Goal: Transaction & Acquisition: Purchase product/service

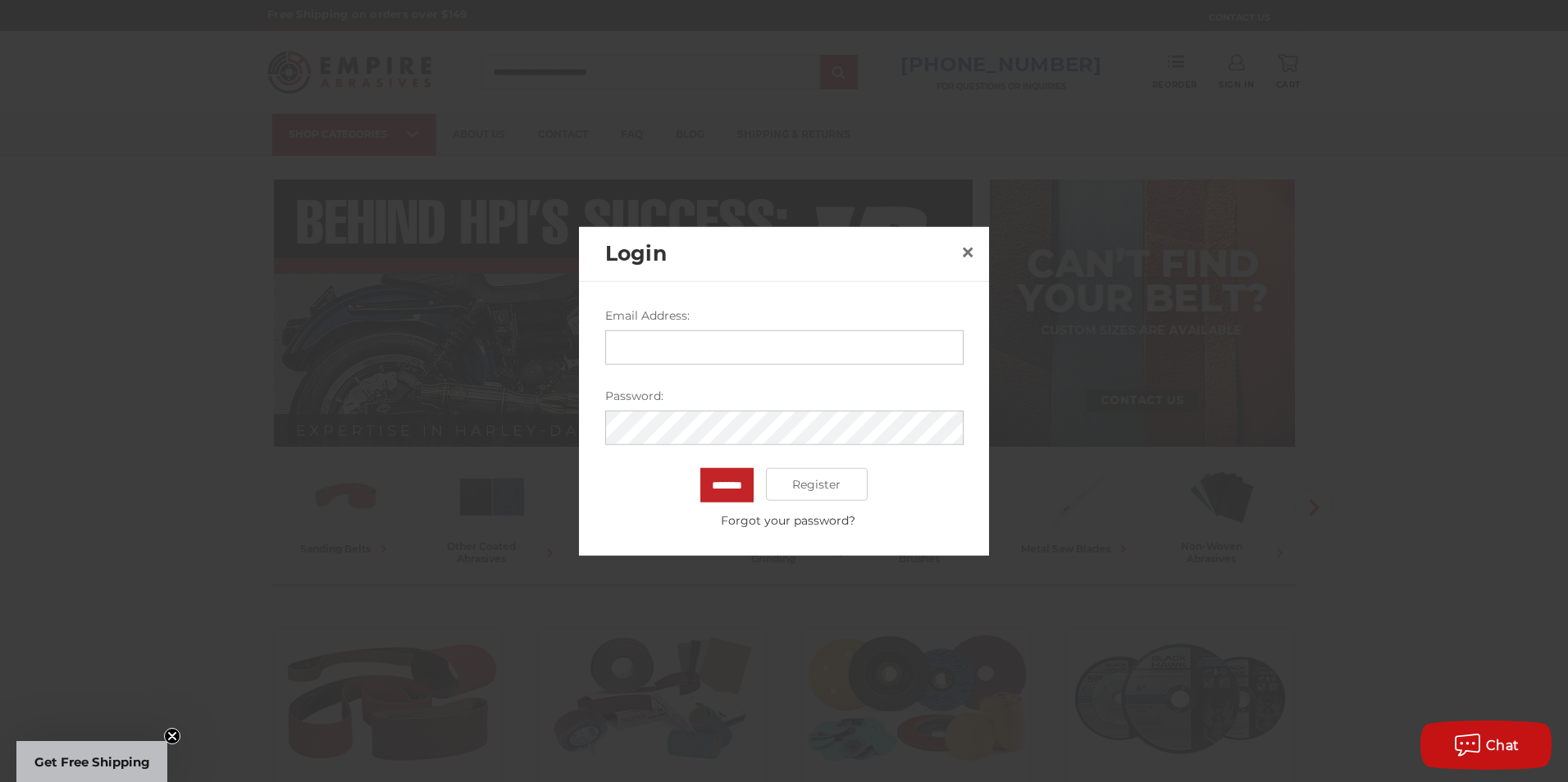
click at [763, 346] on input "Email Address:" at bounding box center [784, 348] width 358 height 35
type input "**********"
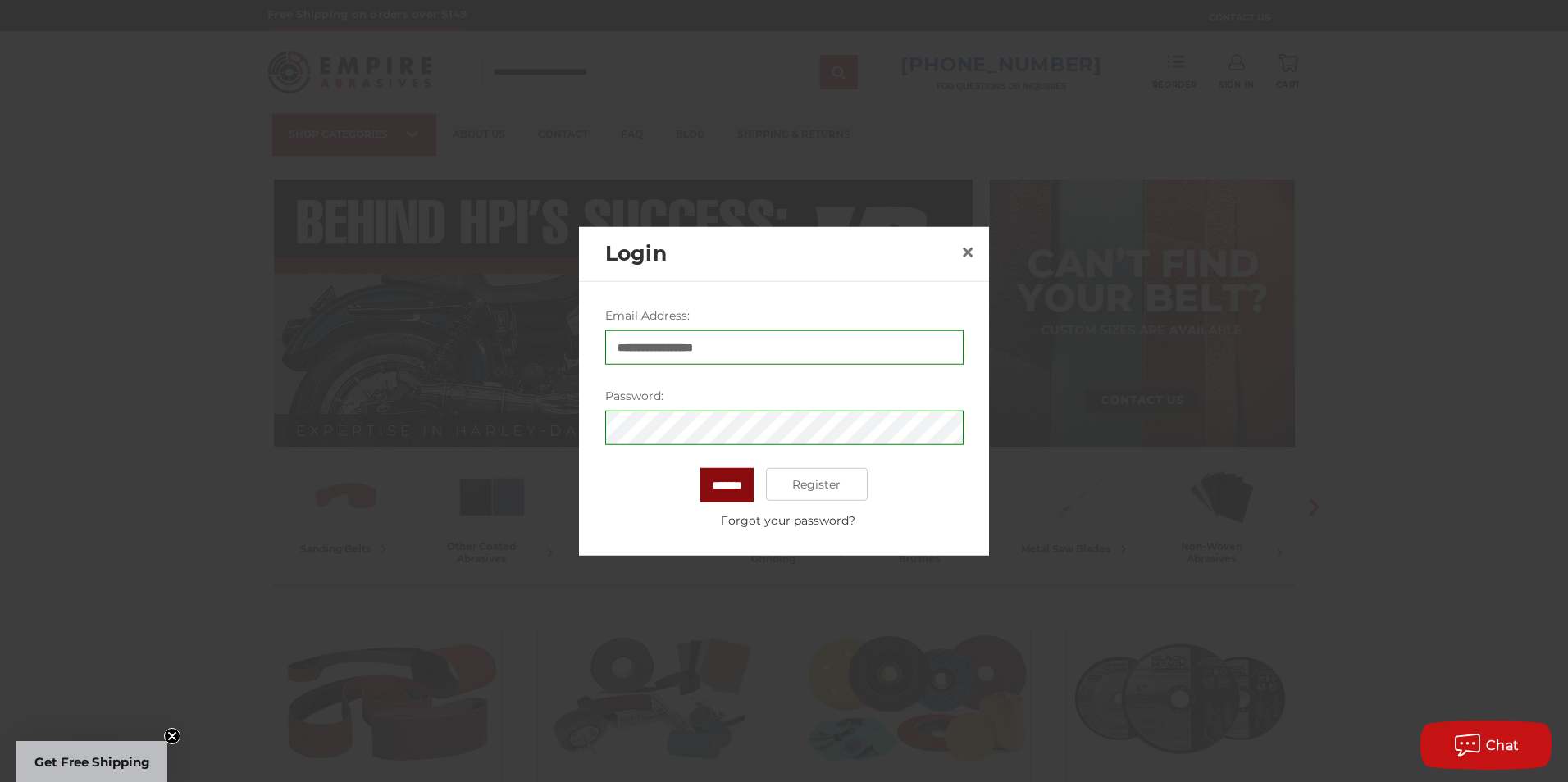
click at [737, 491] on input "*******" at bounding box center [727, 486] width 54 height 35
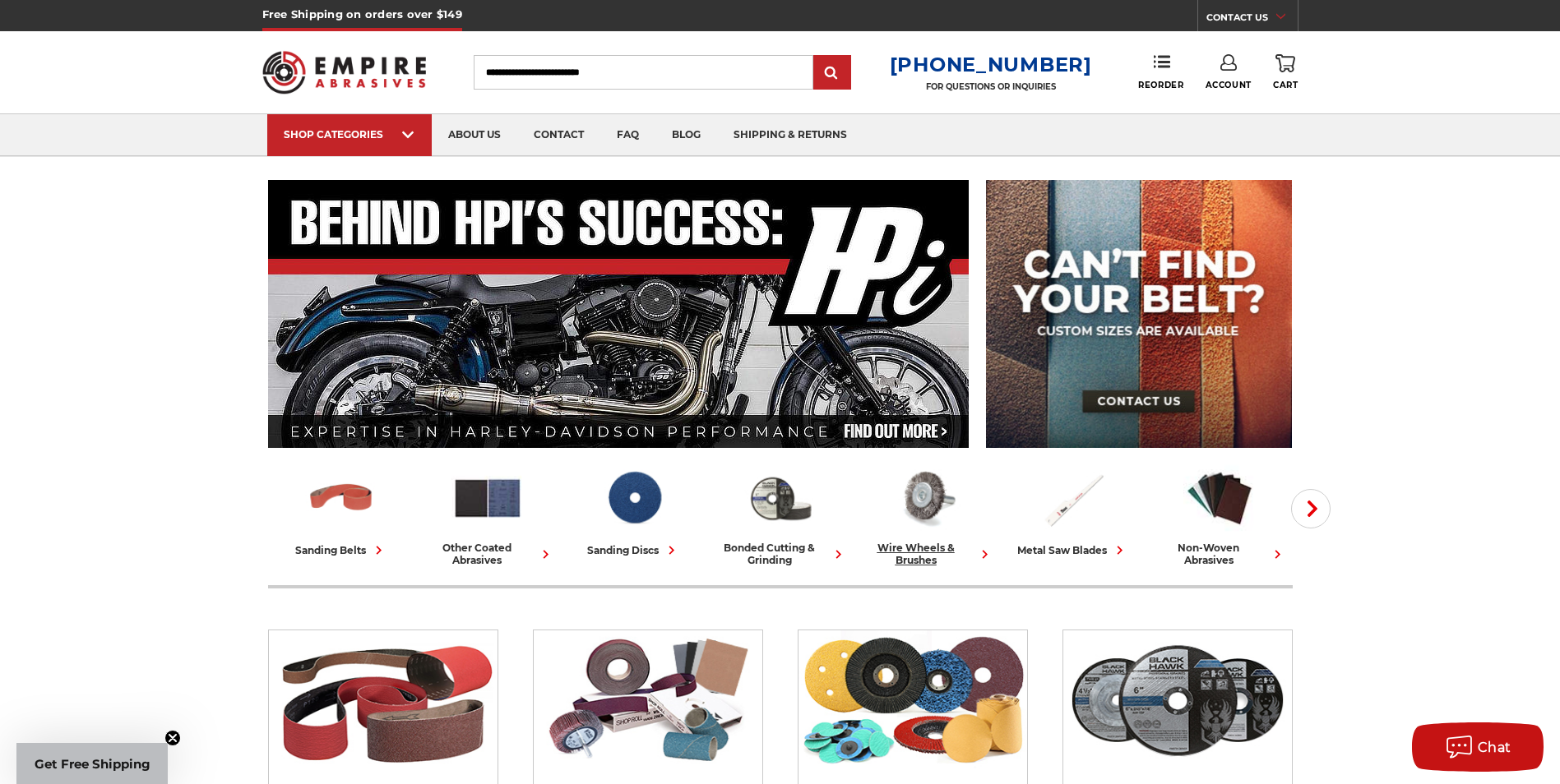
click at [921, 561] on div "wire wheels & brushes" at bounding box center [927, 554] width 133 height 25
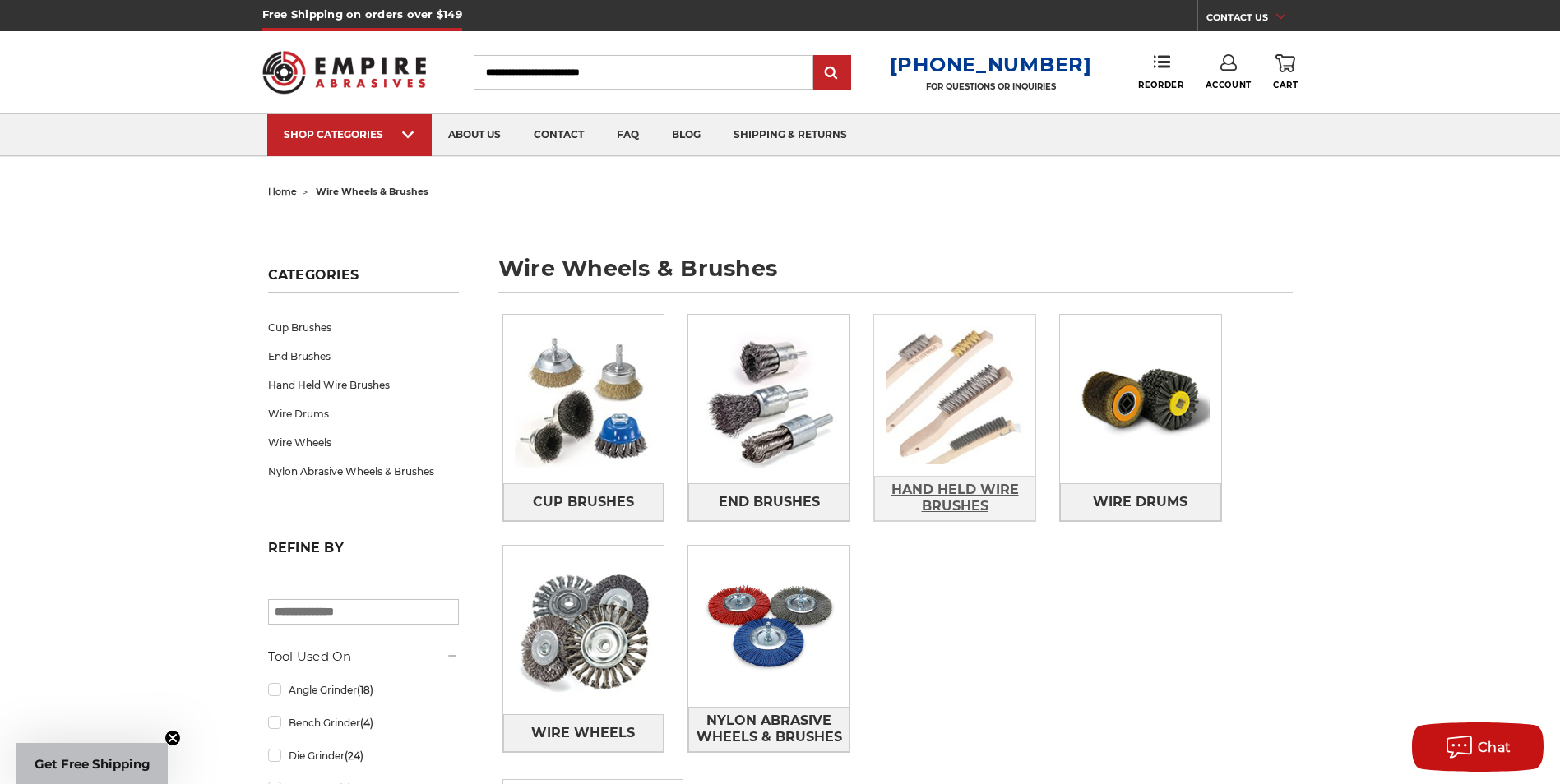
click at [938, 488] on span "Hand Held Wire Brushes" at bounding box center [955, 498] width 160 height 45
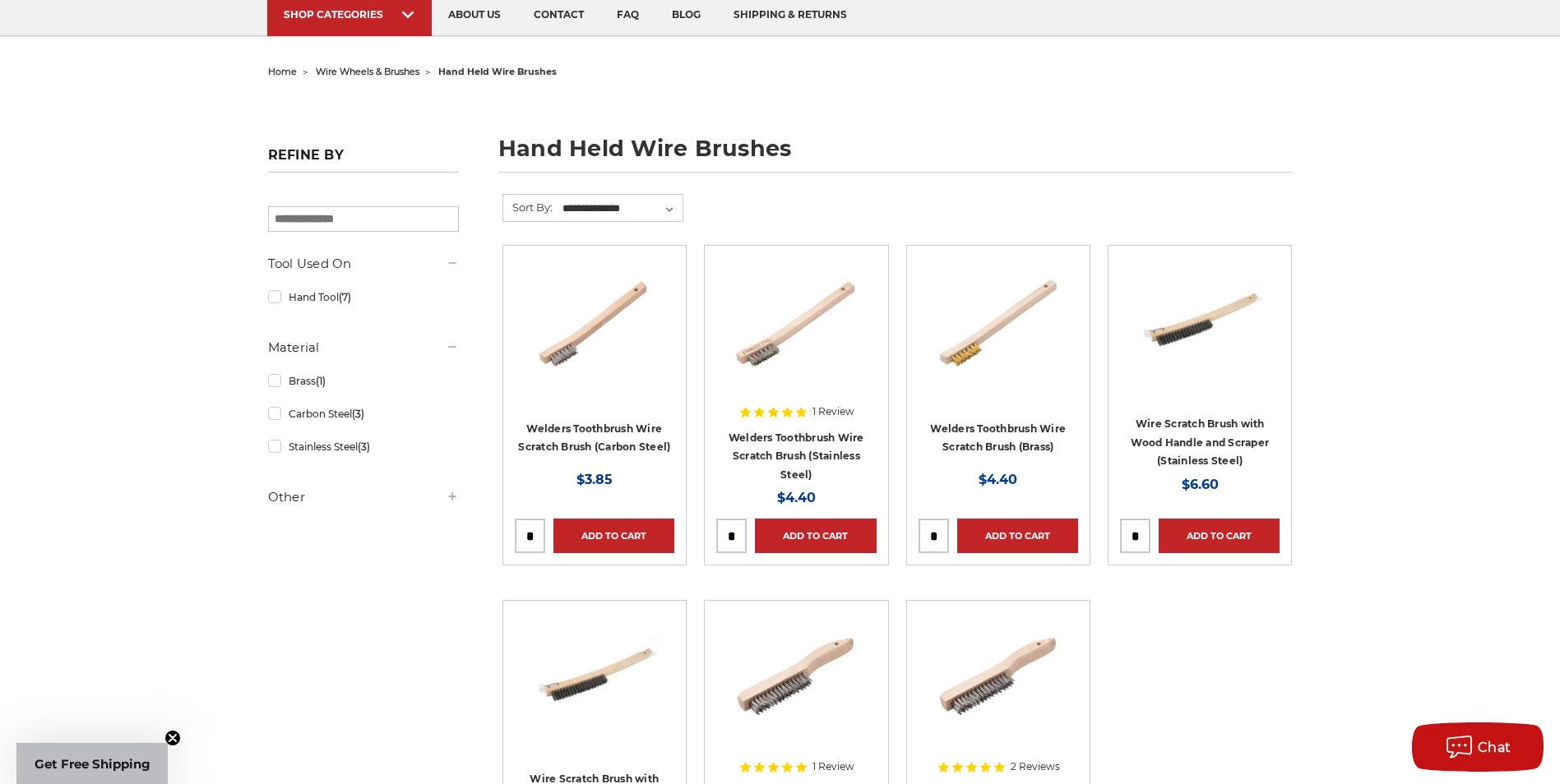
scroll to position [82, 0]
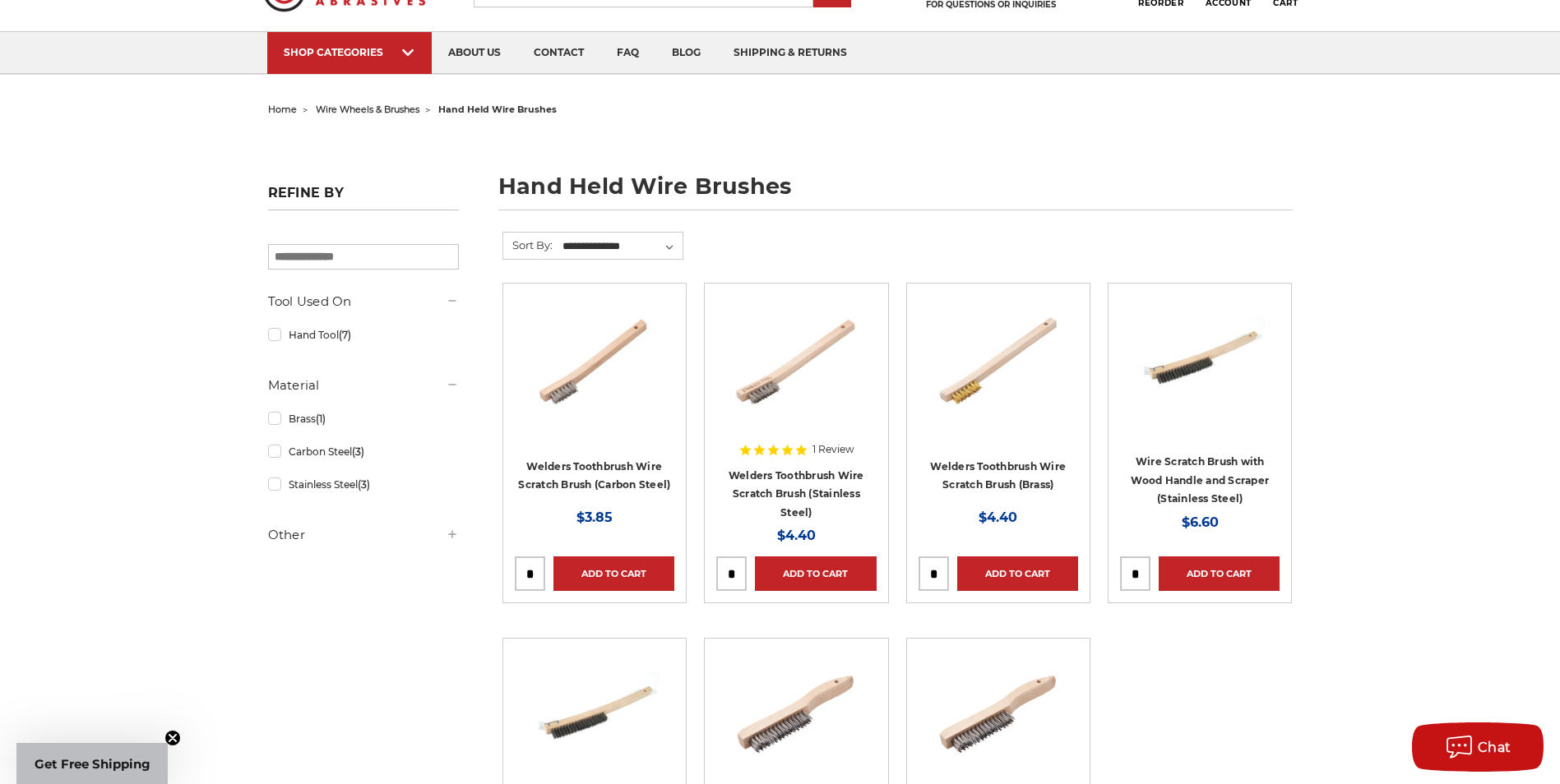
click at [735, 573] on input "tel" at bounding box center [731, 574] width 29 height 33
drag, startPoint x: 736, startPoint y: 575, endPoint x: 718, endPoint y: 575, distance: 18.0
click at [718, 575] on input "*" at bounding box center [731, 574] width 29 height 33
type input "**"
click at [740, 532] on div "Now: $4.40" at bounding box center [796, 536] width 160 height 22
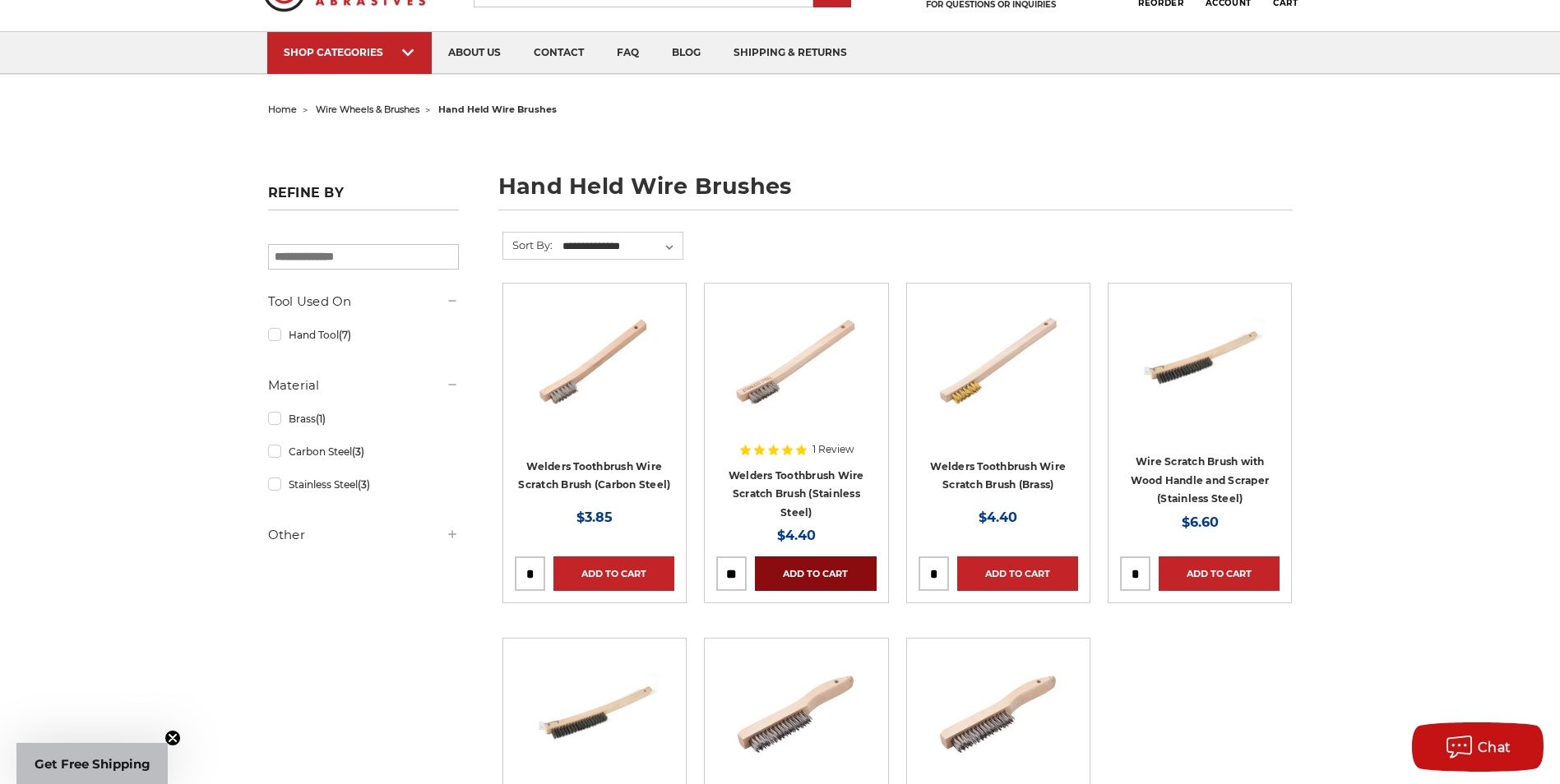
click at [787, 564] on link "Add to Cart" at bounding box center [816, 574] width 121 height 35
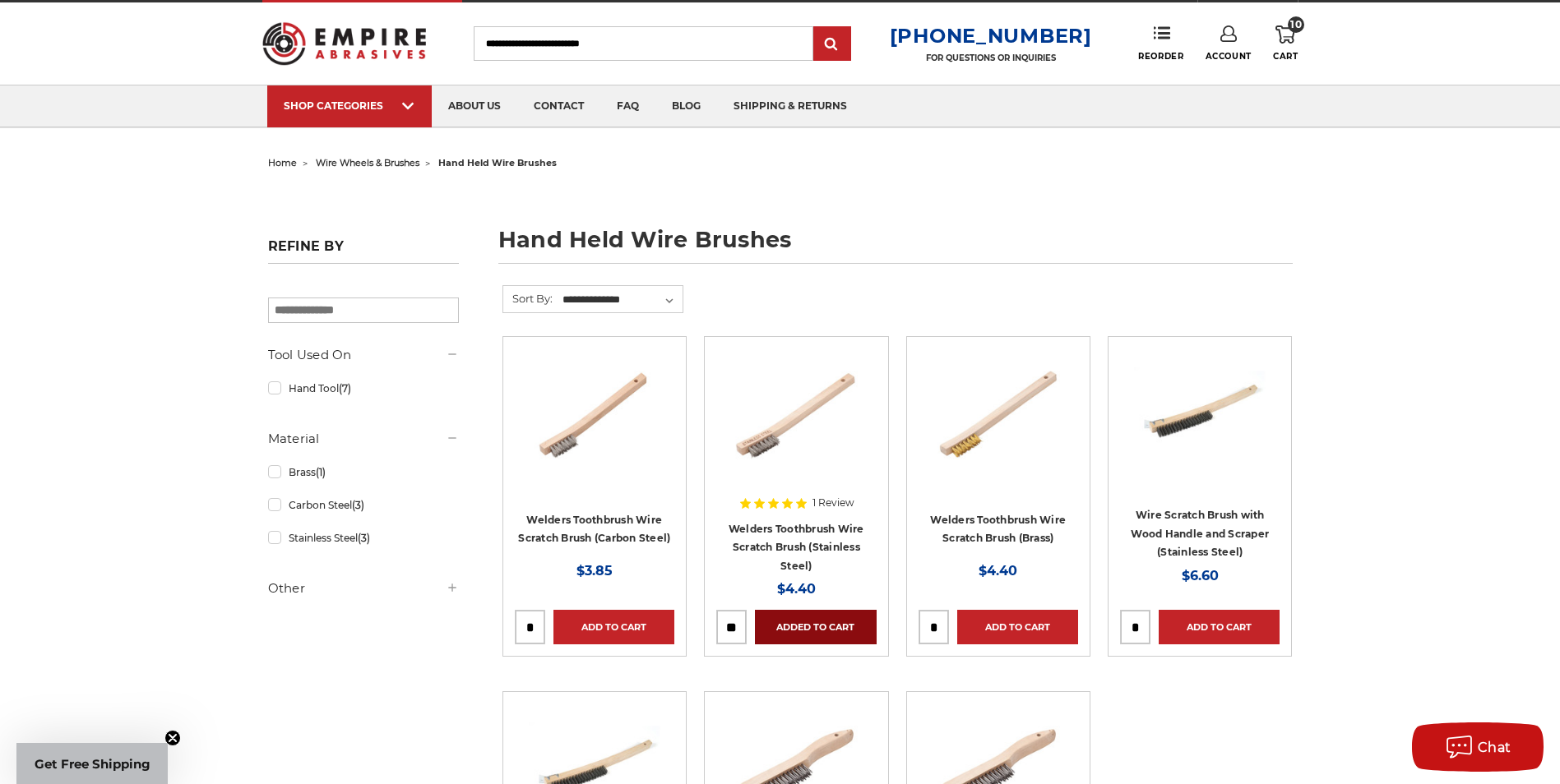
scroll to position [0, 0]
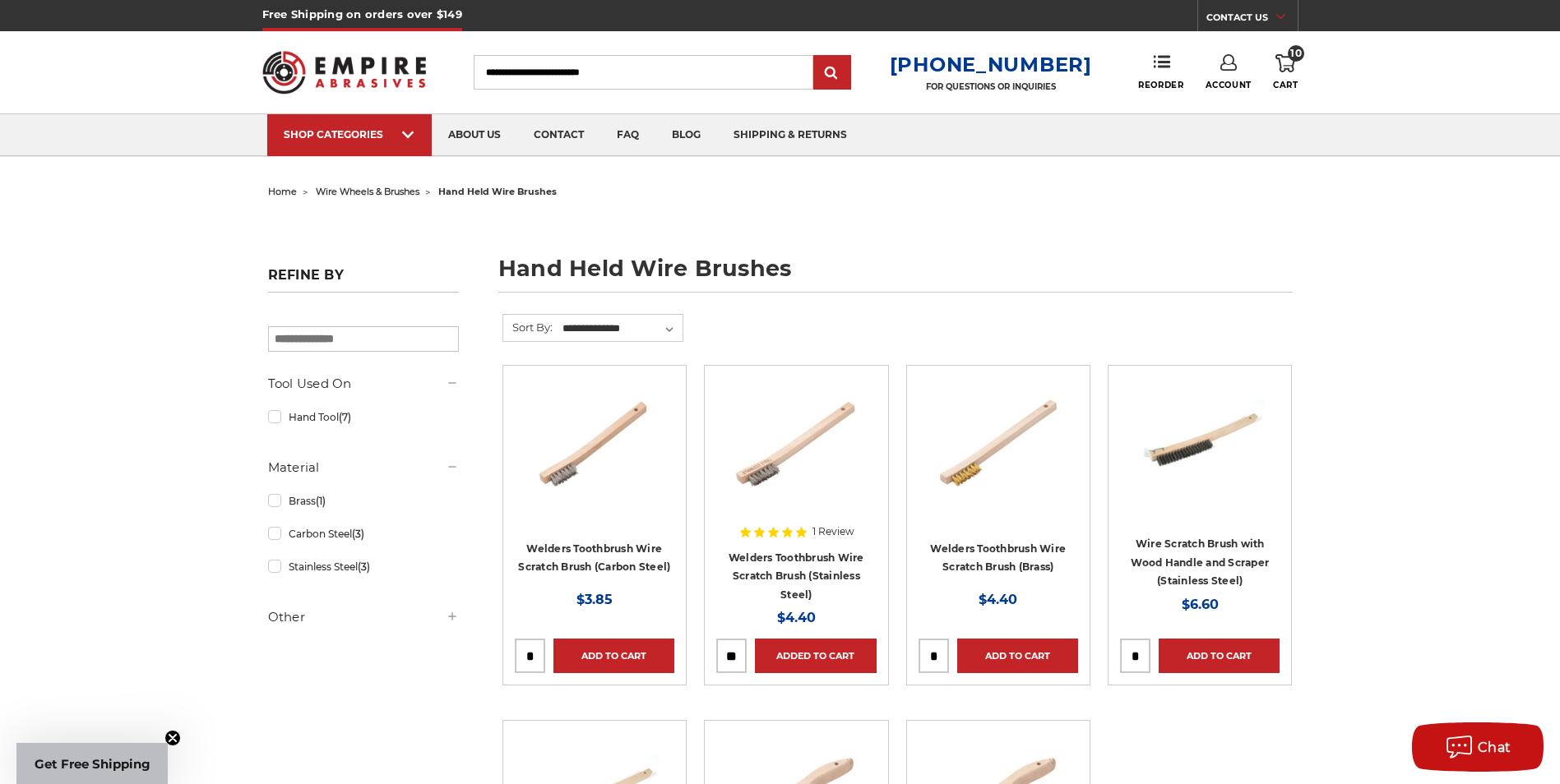
click at [376, 194] on span "wire wheels & brushes" at bounding box center [367, 191] width 104 height 12
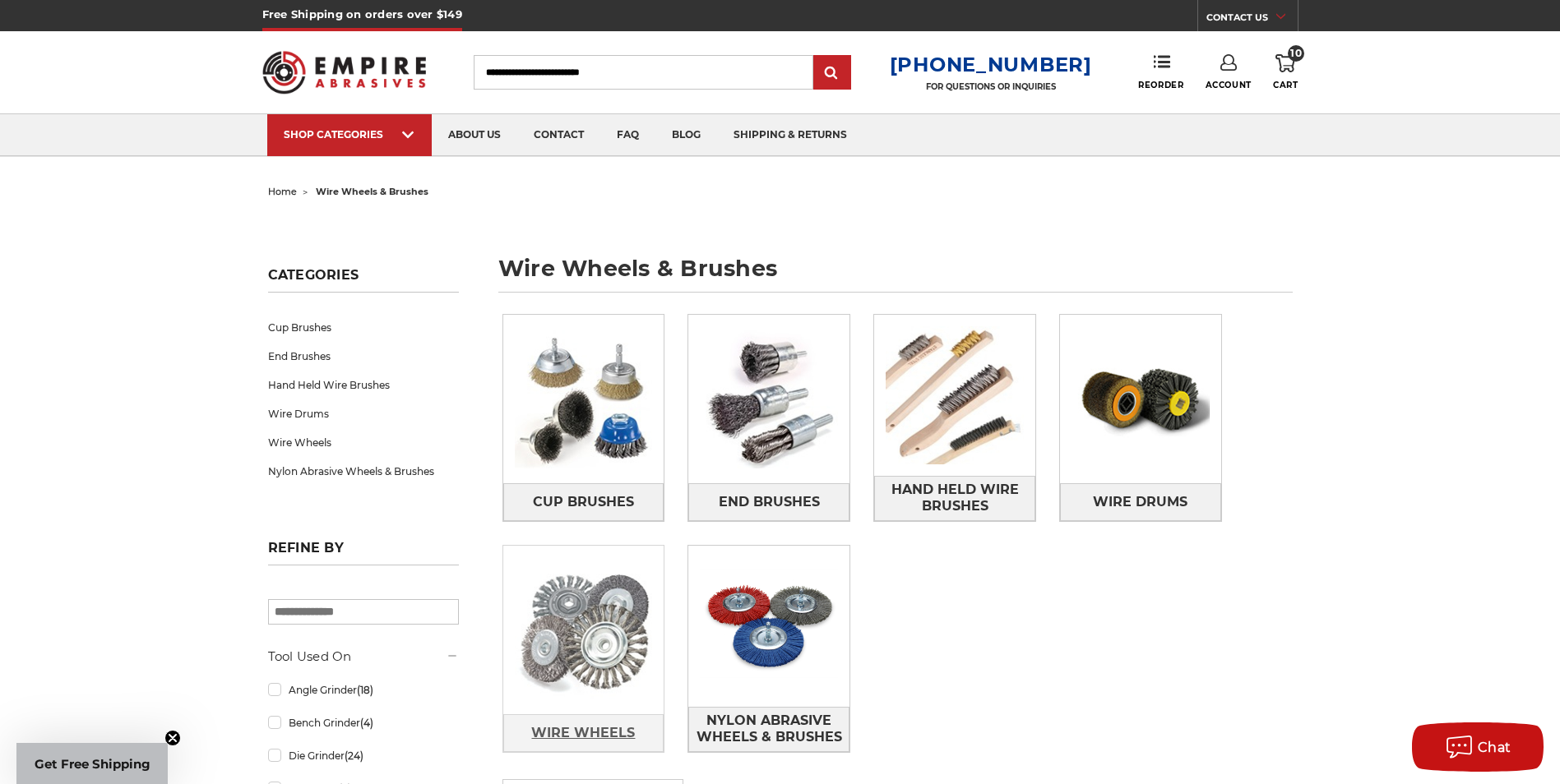
click at [614, 737] on span "Wire Wheels" at bounding box center [582, 733] width 104 height 28
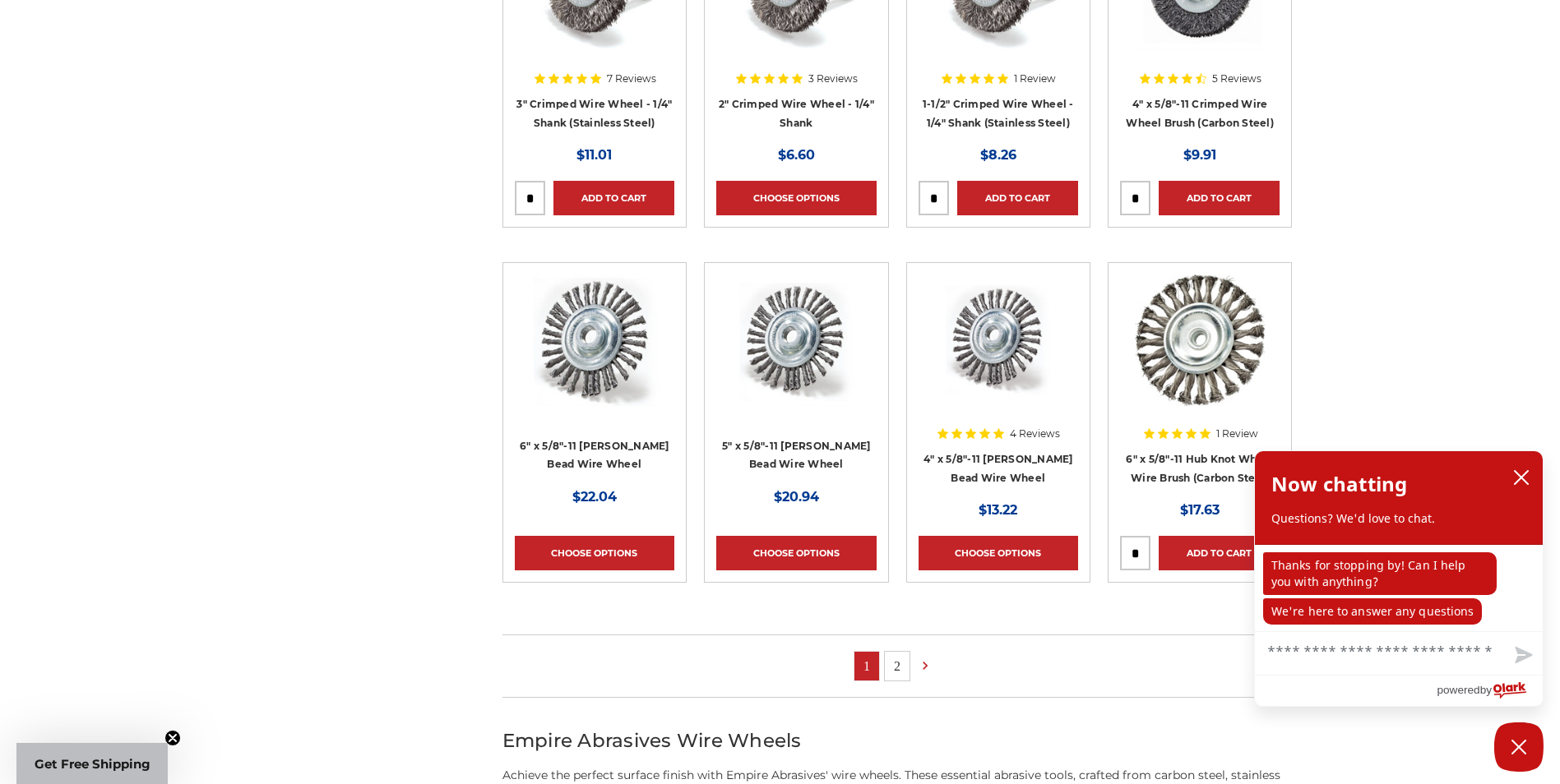
scroll to position [904, 0]
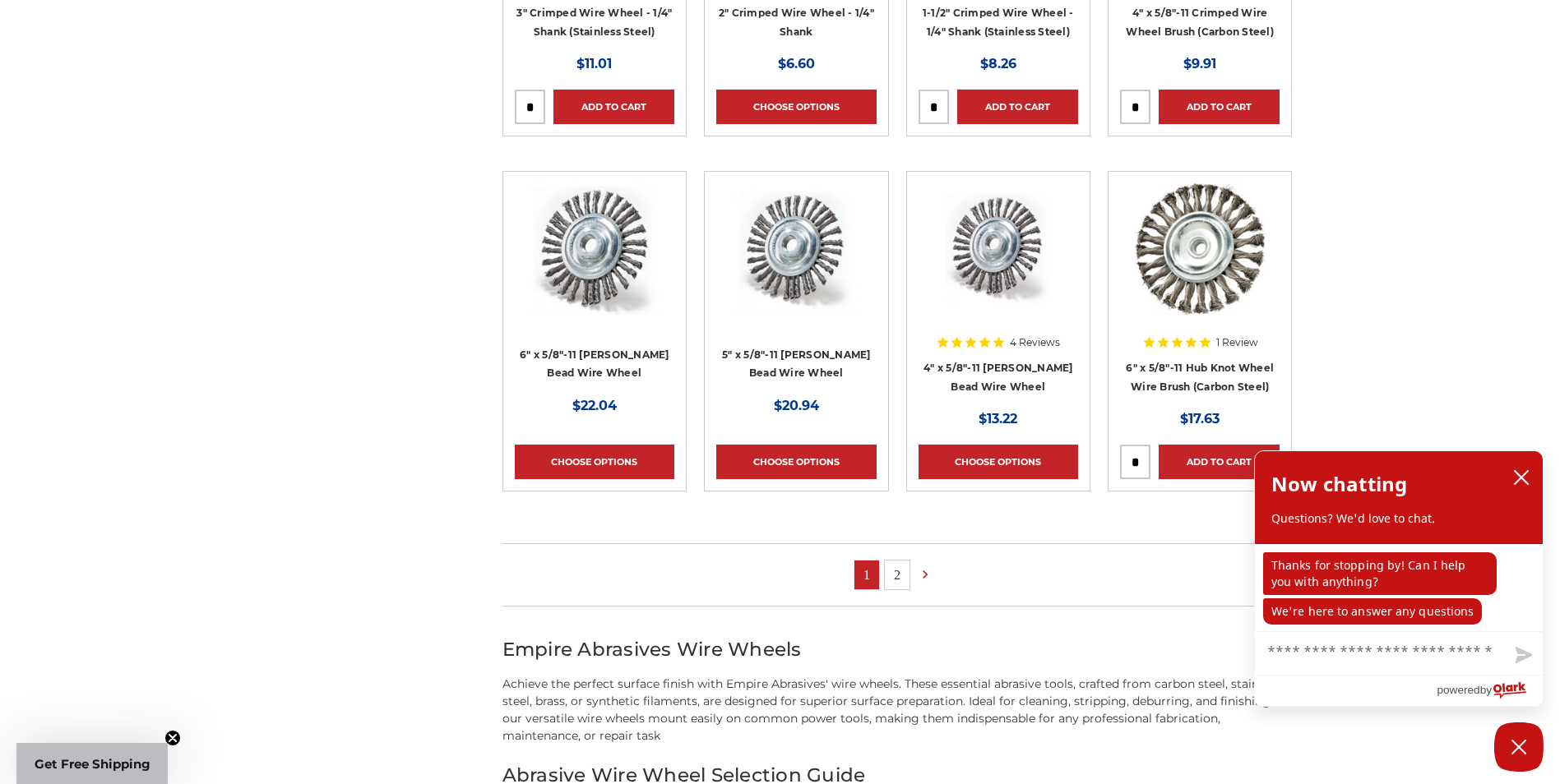
click at [892, 569] on link "2" at bounding box center [897, 575] width 25 height 29
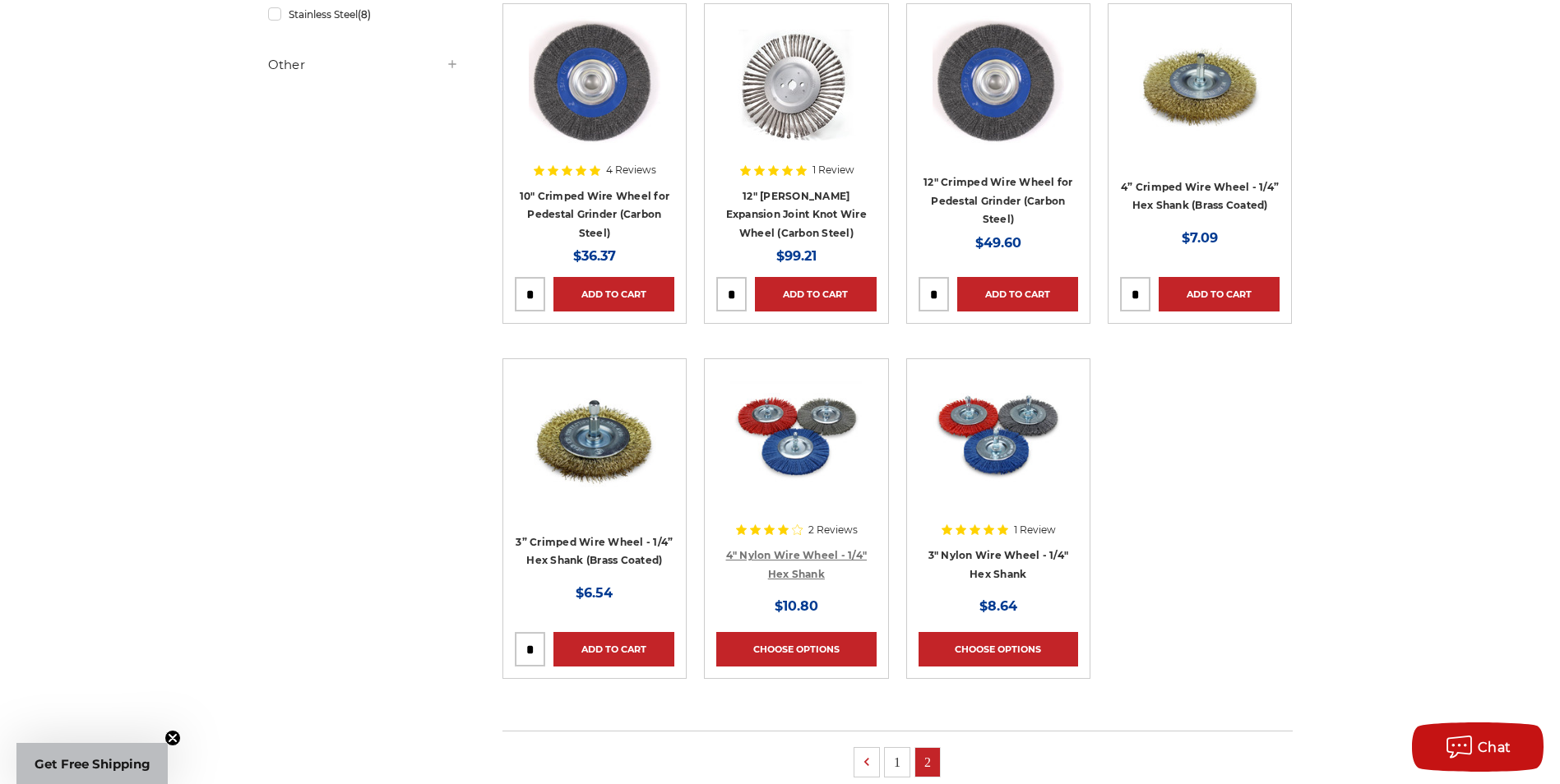
scroll to position [740, 0]
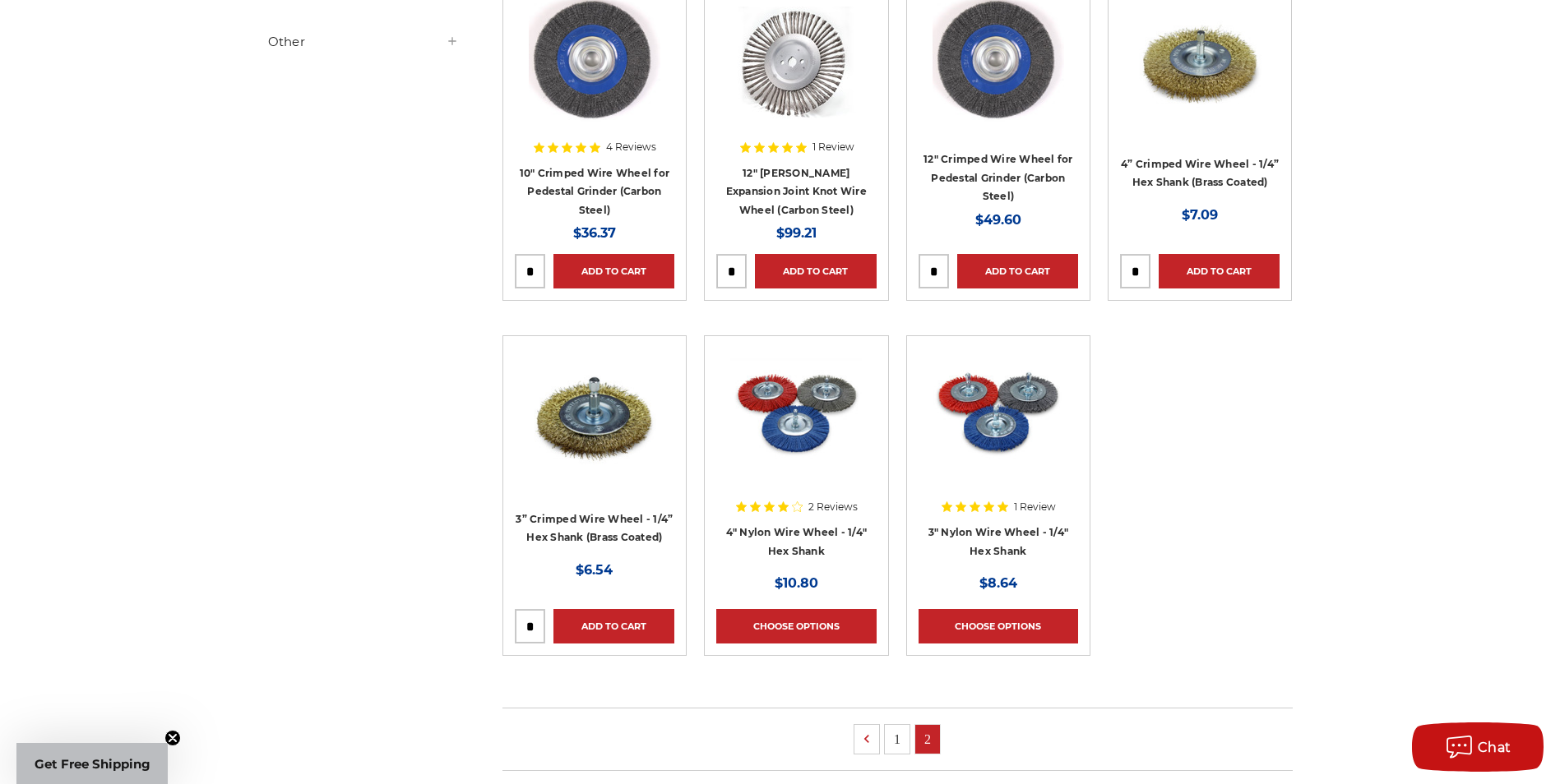
click at [892, 742] on link "1" at bounding box center [897, 739] width 25 height 29
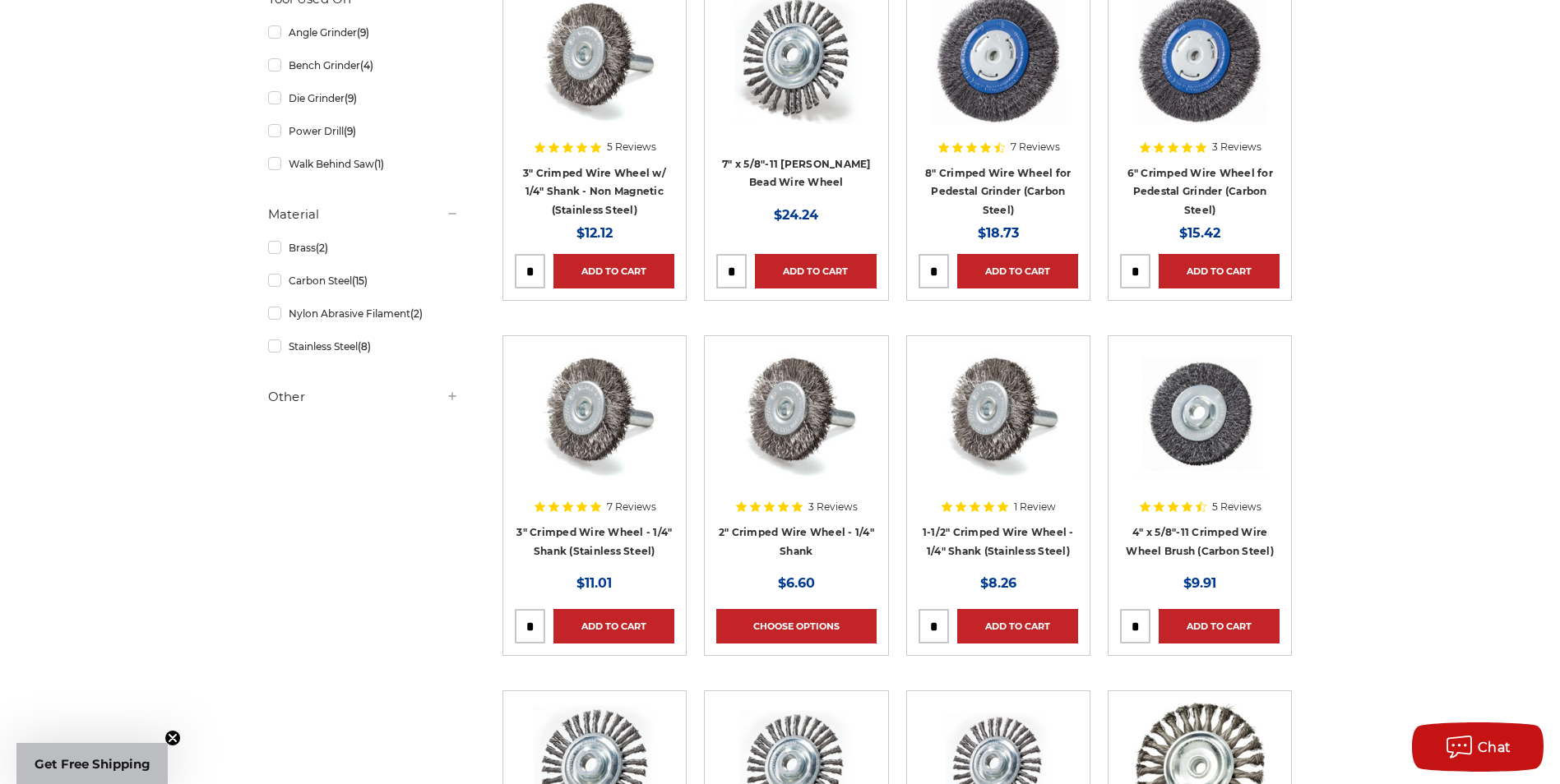
scroll to position [411, 0]
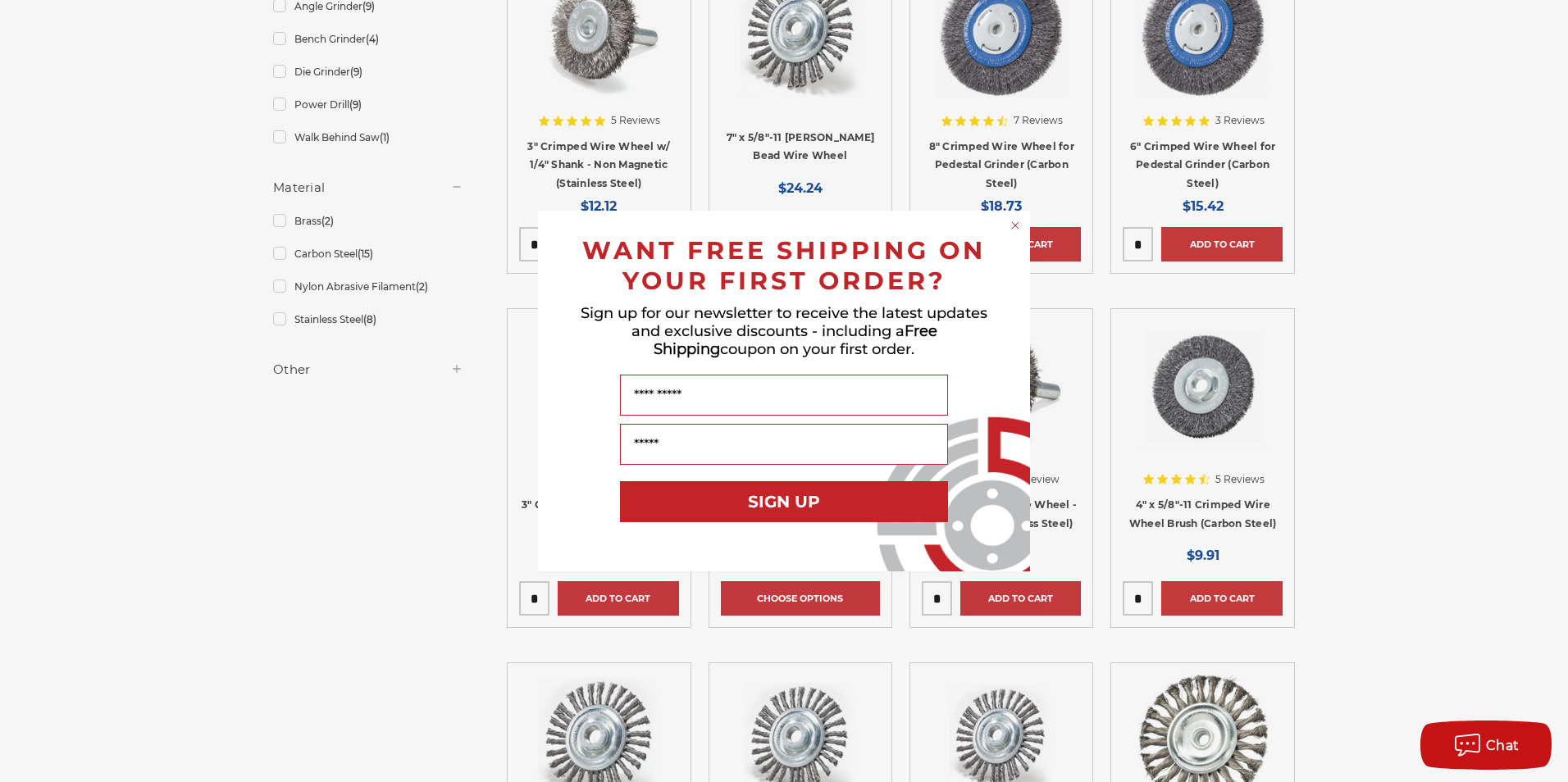
click at [1140, 593] on div "Close dialog WANT FREE SHIPPING ON YOUR FIRST ORDER? Sign up for our newsletter…" at bounding box center [784, 391] width 1568 height 782
drag, startPoint x: 1140, startPoint y: 594, endPoint x: 1132, endPoint y: 598, distance: 8.9
click at [1132, 598] on div "Close dialog WANT FREE SHIPPING ON YOUR FIRST ORDER? Sign up for our newsletter…" at bounding box center [784, 391] width 1568 height 782
click at [1009, 226] on circle "Close dialog" at bounding box center [1015, 225] width 16 height 16
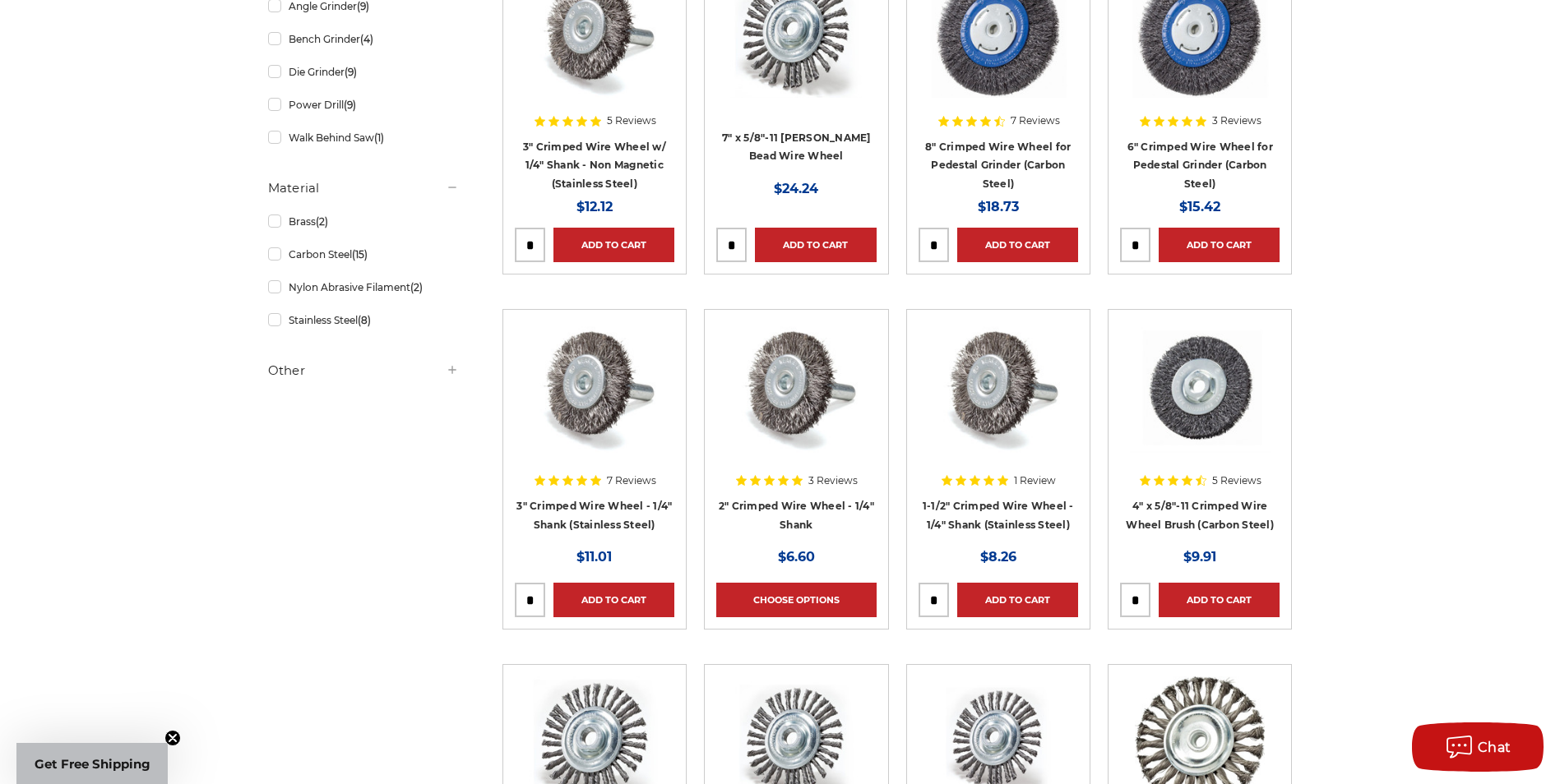
click at [1145, 589] on input "tel" at bounding box center [1134, 600] width 29 height 33
drag, startPoint x: 1145, startPoint y: 596, endPoint x: 1120, endPoint y: 599, distance: 25.2
click at [1120, 599] on input "tel" at bounding box center [1134, 600] width 29 height 33
click at [1139, 599] on input "tel" at bounding box center [1134, 600] width 29 height 33
type input "*"
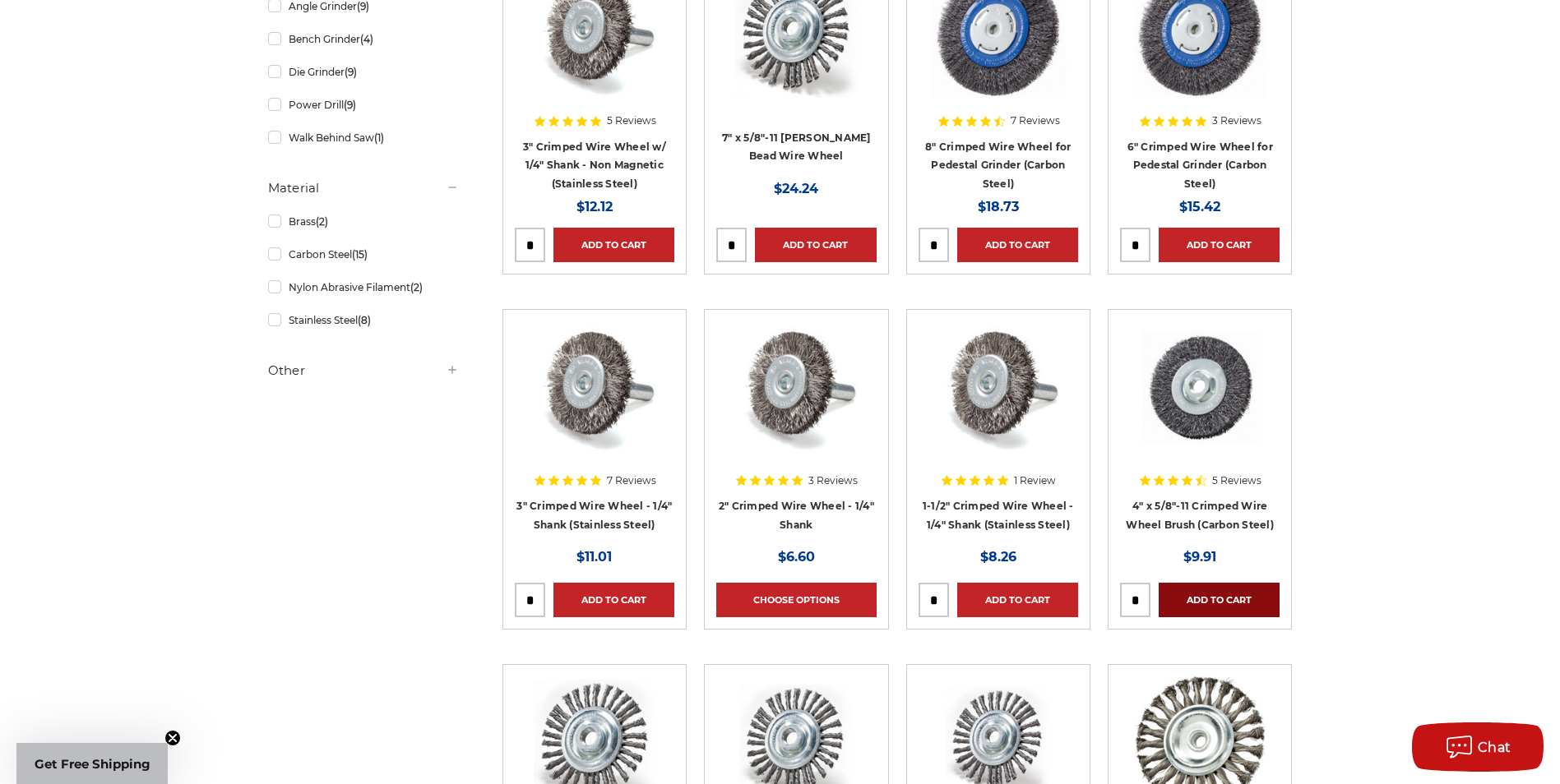
click at [1194, 594] on link "Add to Cart" at bounding box center [1219, 600] width 121 height 35
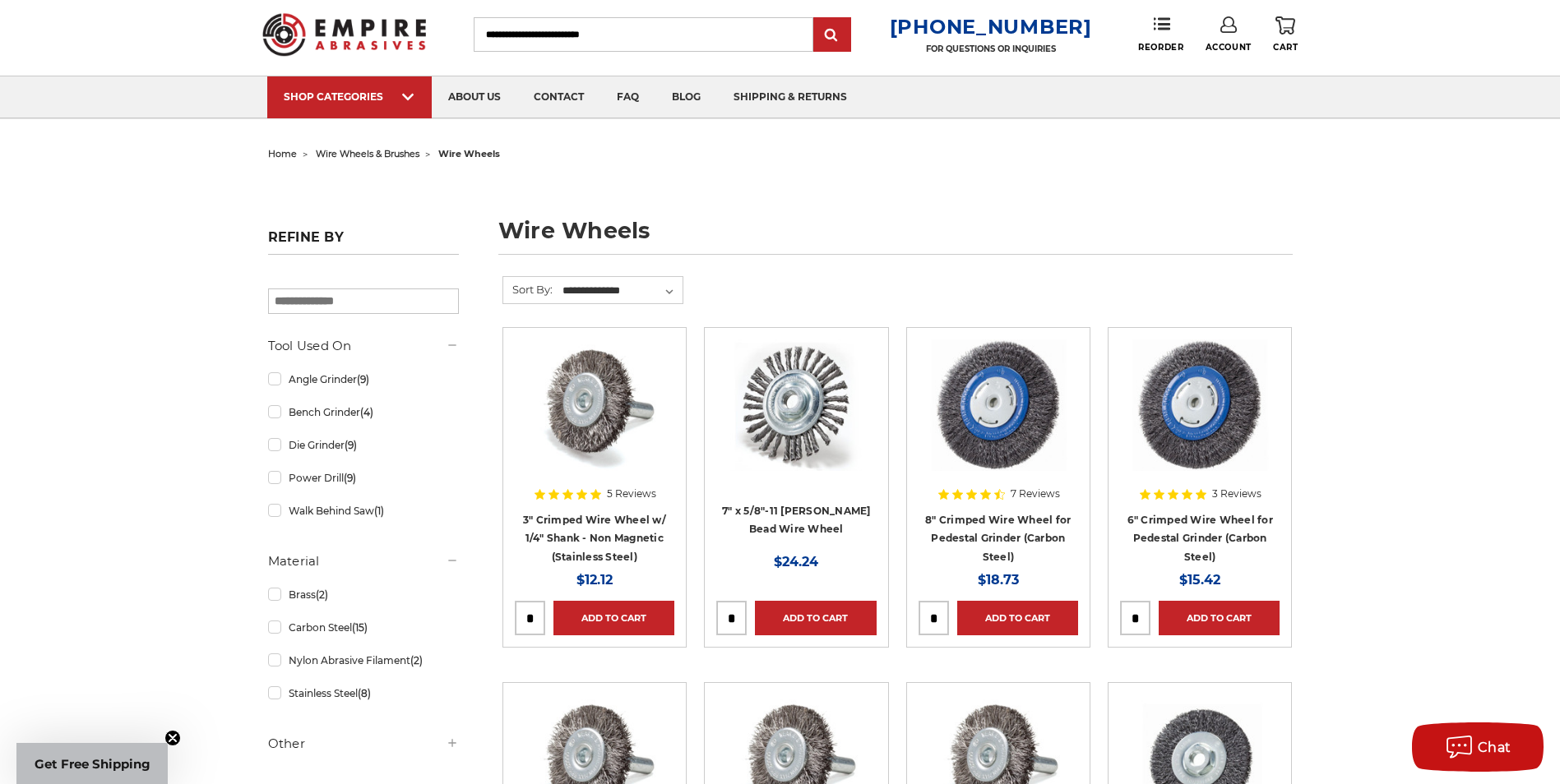
scroll to position [0, 0]
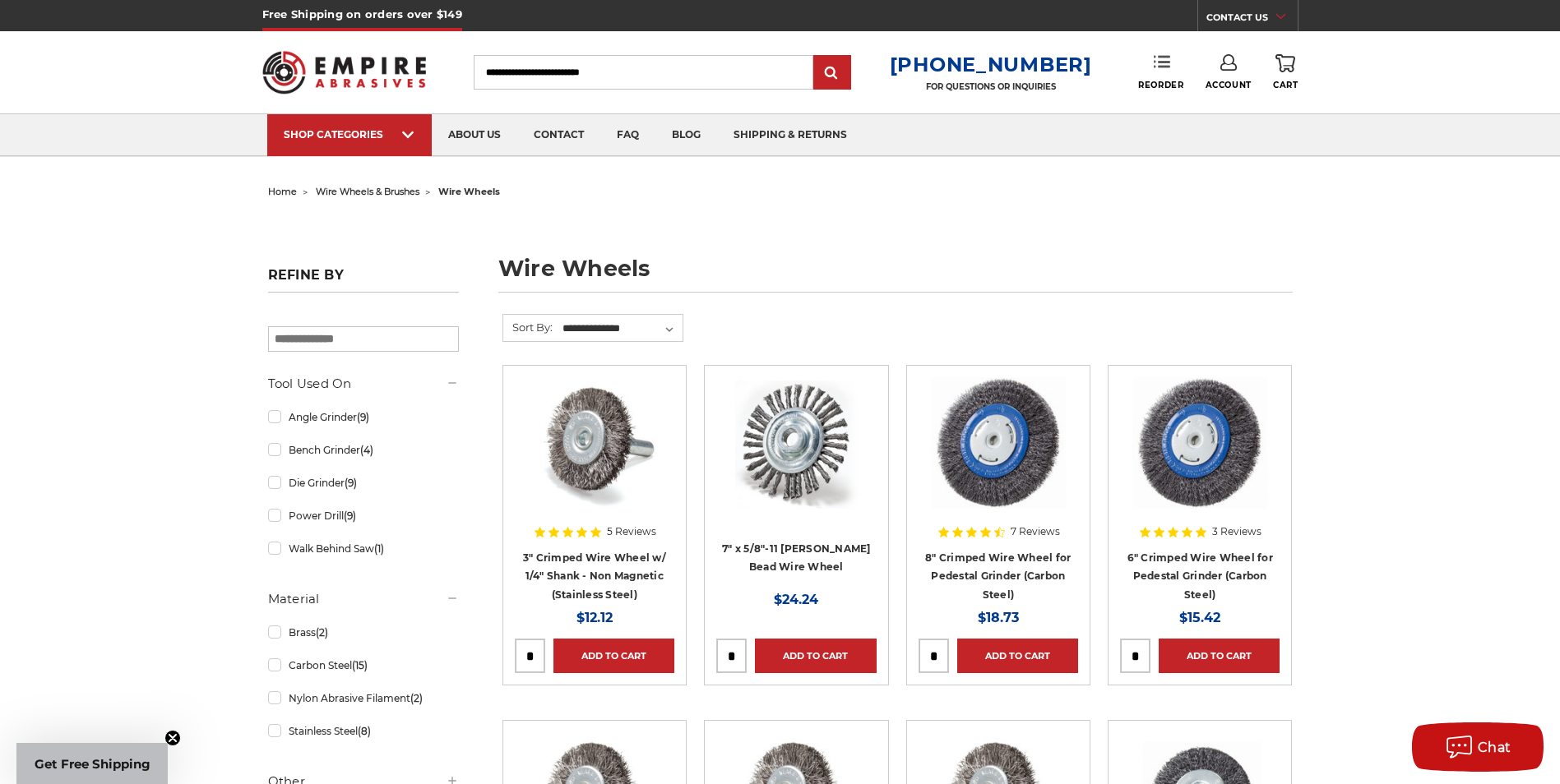
click at [1158, 77] on link "Reorder" at bounding box center [1160, 72] width 46 height 36
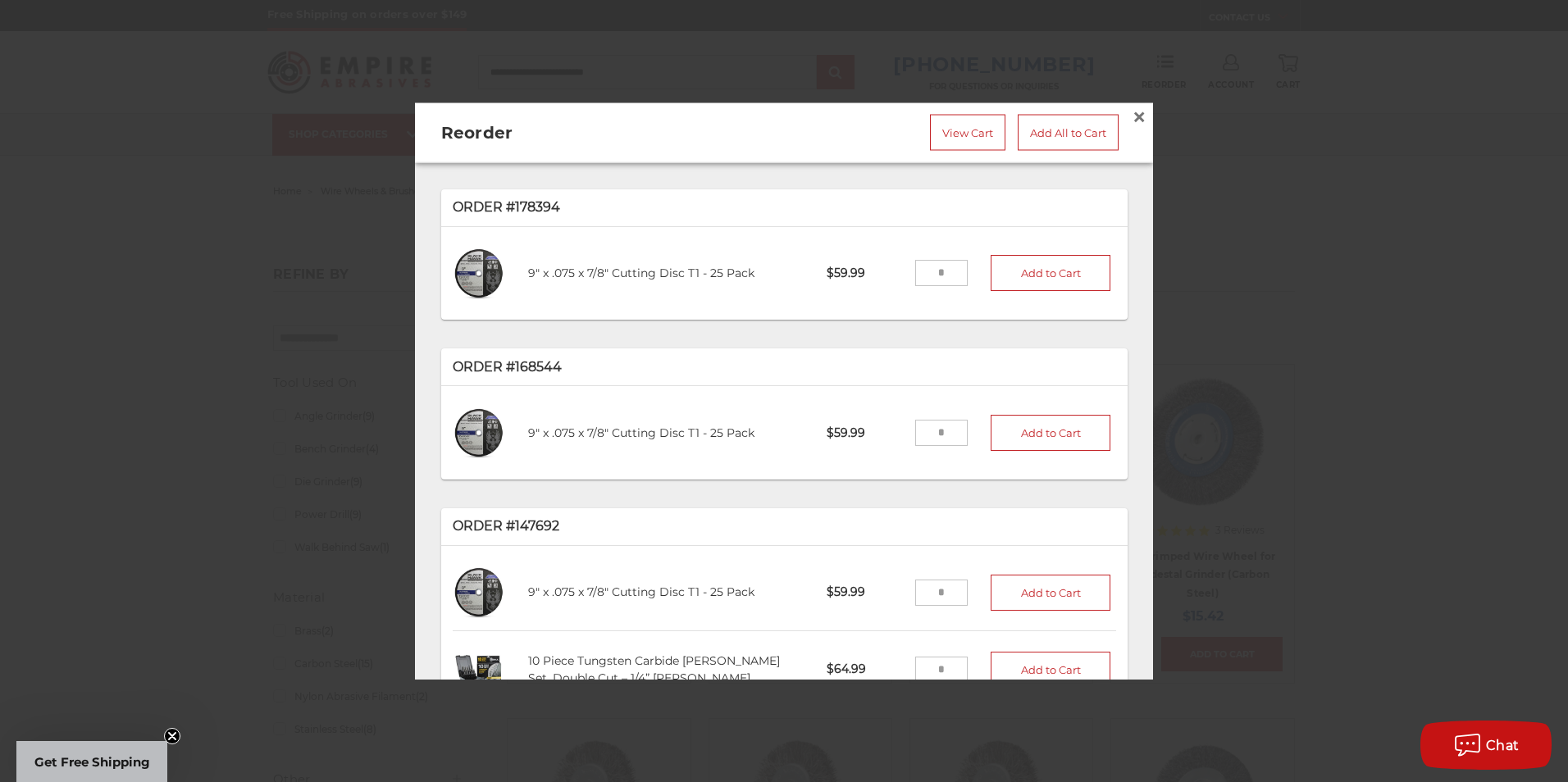
drag, startPoint x: 935, startPoint y: 264, endPoint x: 914, endPoint y: 268, distance: 21.4
click at [915, 268] on input "tel" at bounding box center [941, 273] width 54 height 26
type input "*"
click at [1030, 258] on button "Add to Cart" at bounding box center [1050, 273] width 120 height 36
click at [1131, 110] on span "×" at bounding box center [1139, 116] width 15 height 32
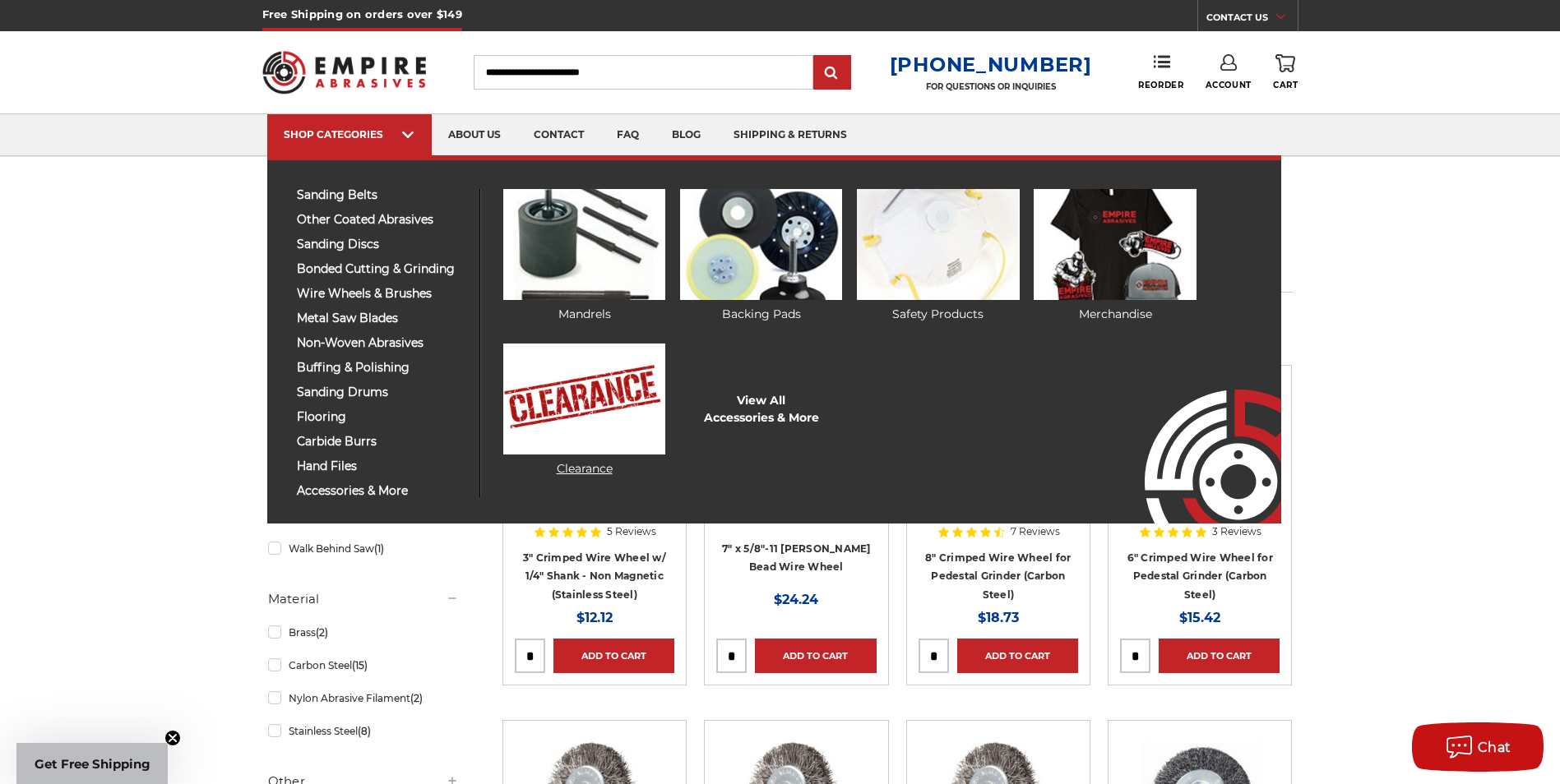
click at [608, 424] on img at bounding box center [585, 399] width 162 height 111
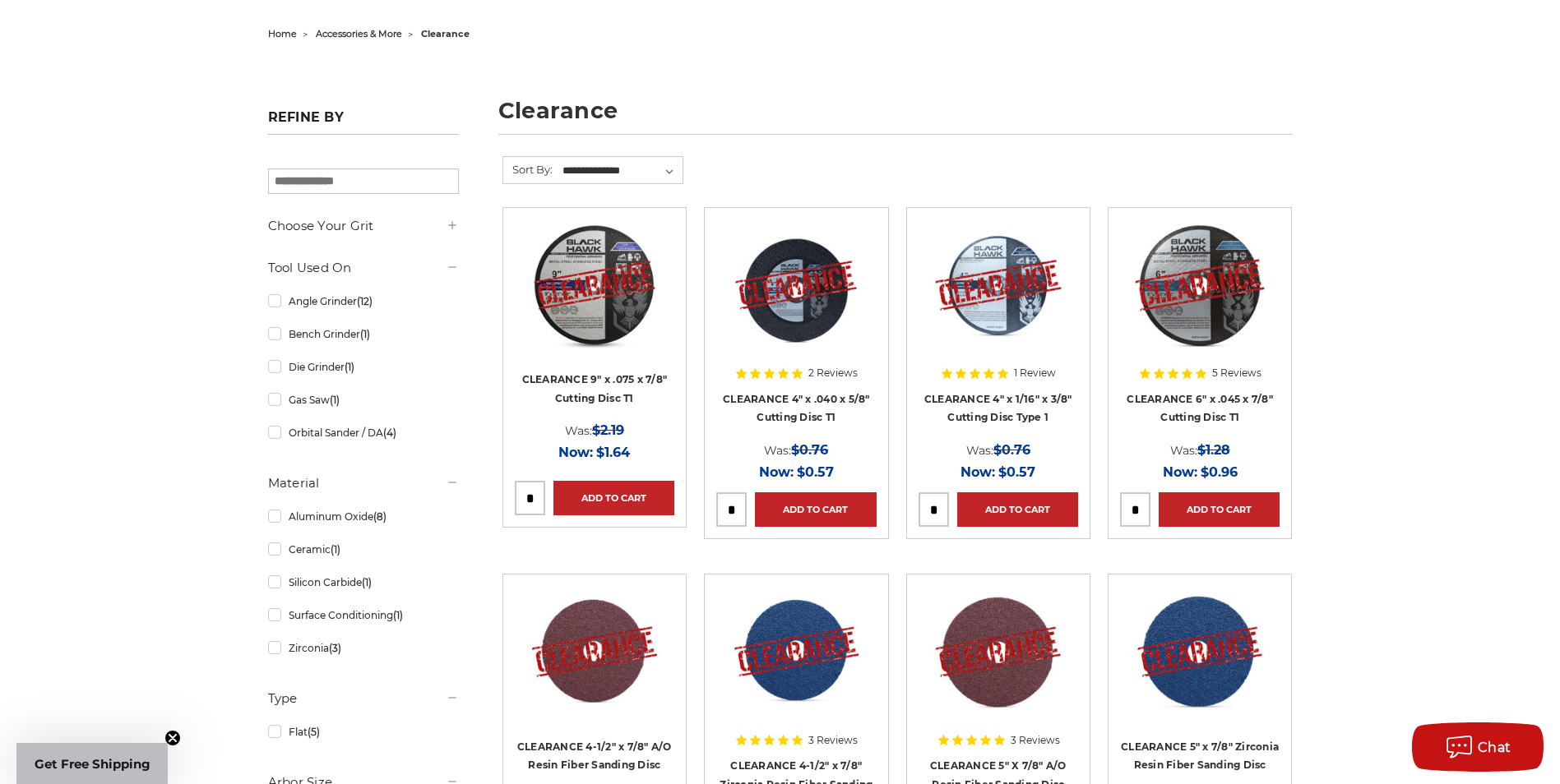
scroll to position [82, 0]
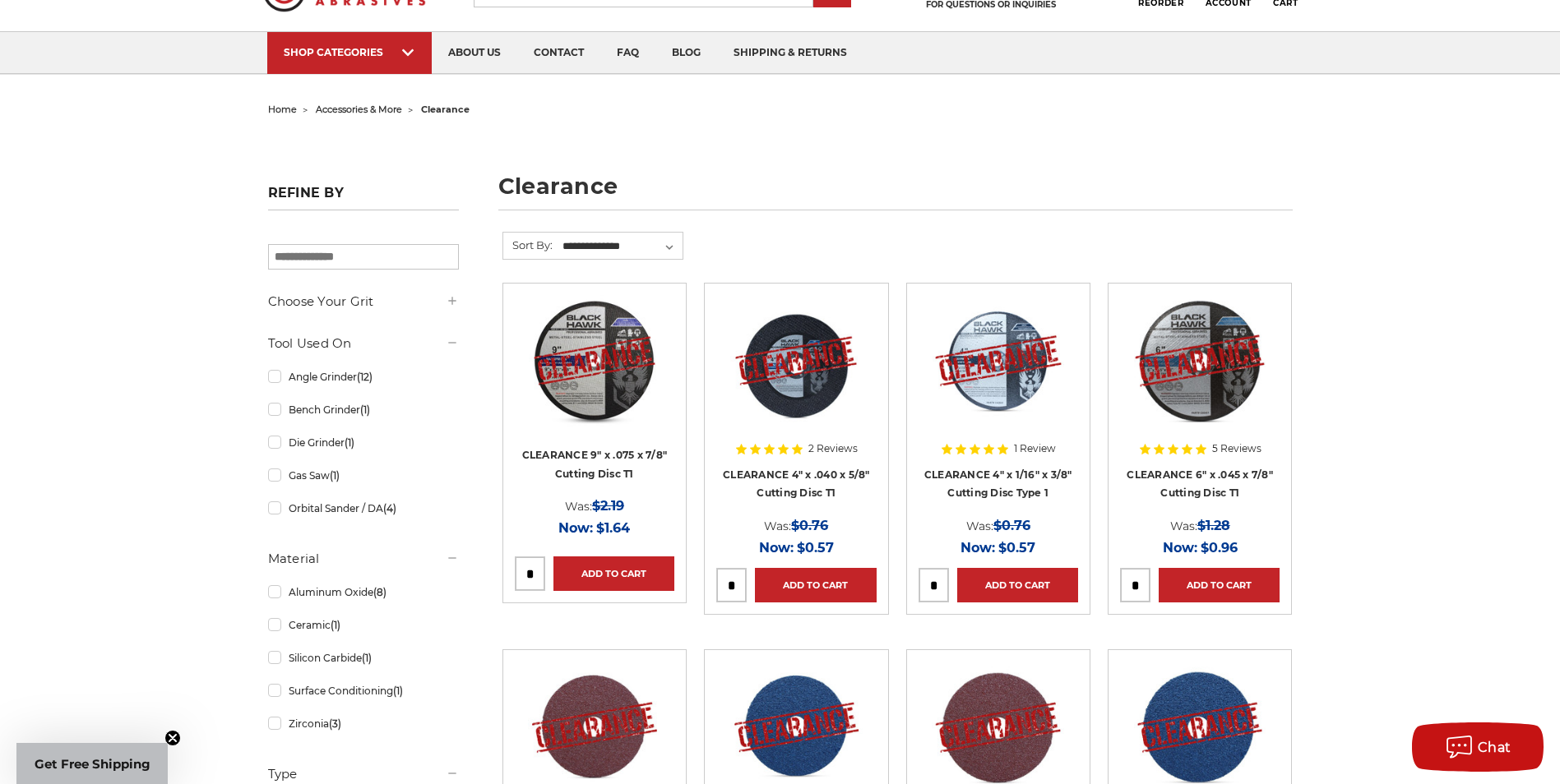
click at [595, 368] on img at bounding box center [594, 360] width 132 height 132
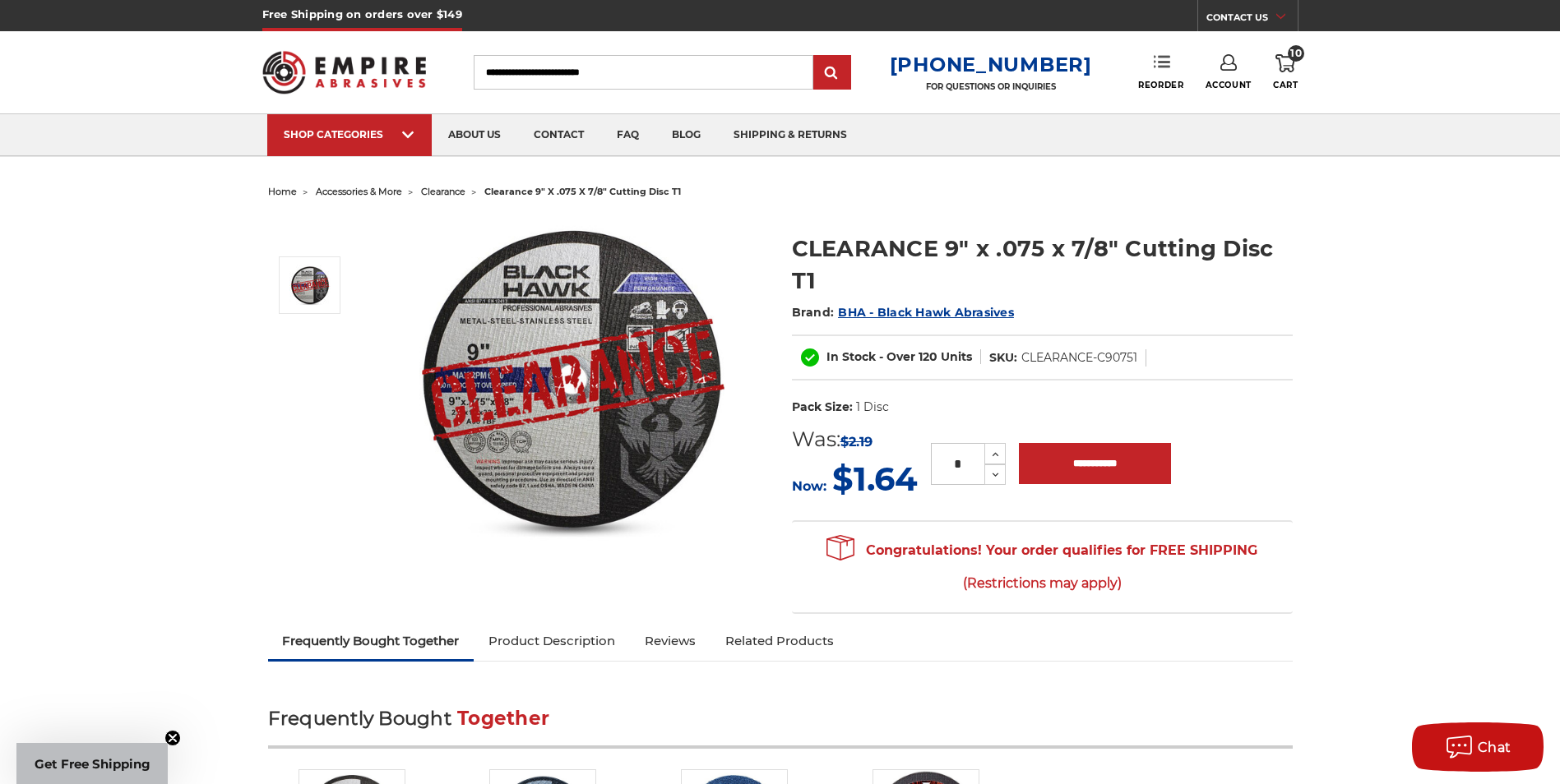
click at [1160, 67] on use at bounding box center [1162, 62] width 17 height 12
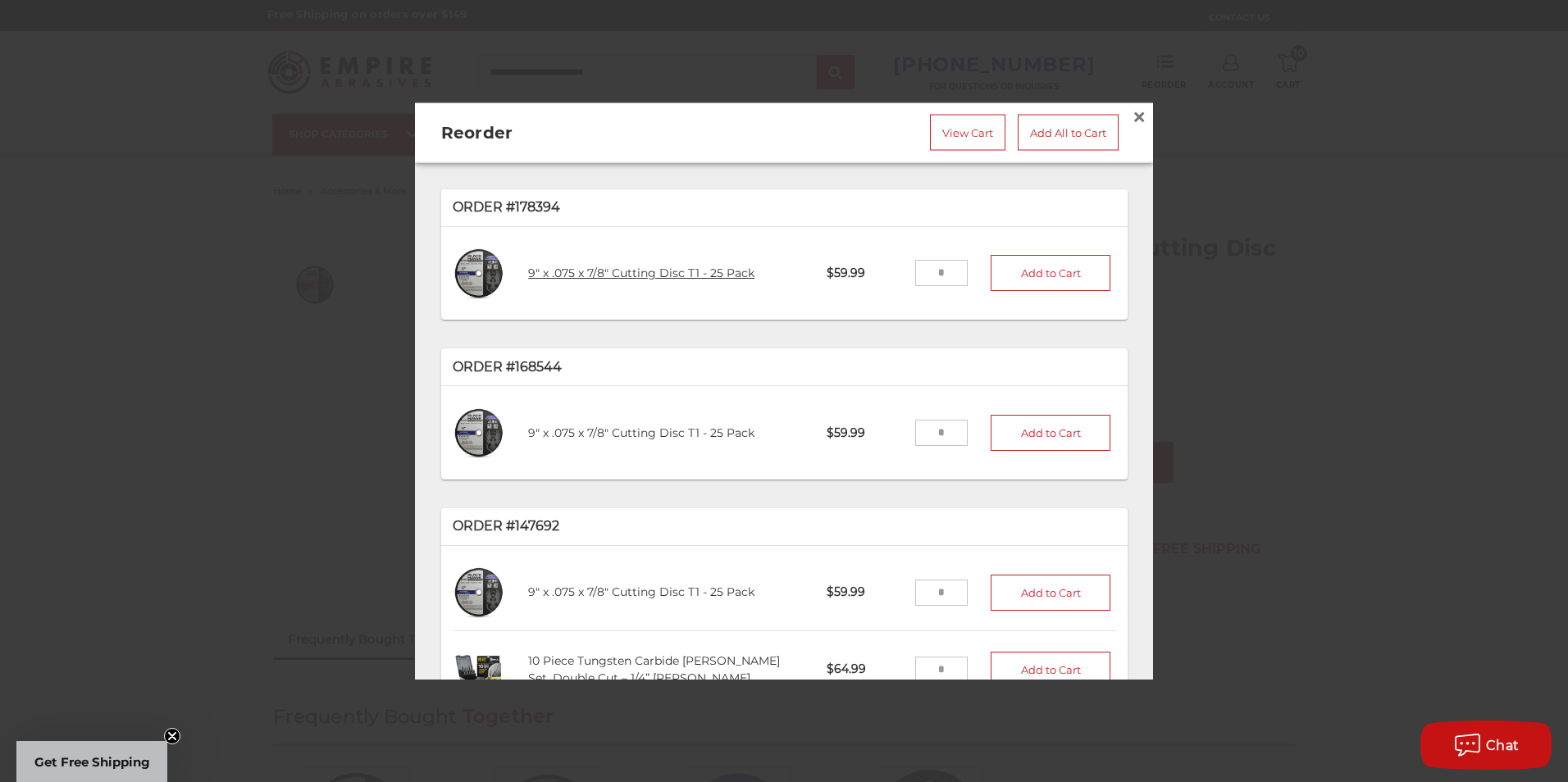
click at [647, 266] on link "9" x .075 x 7/8" Cutting Disc T1 - 25 Pack" at bounding box center [641, 273] width 226 height 15
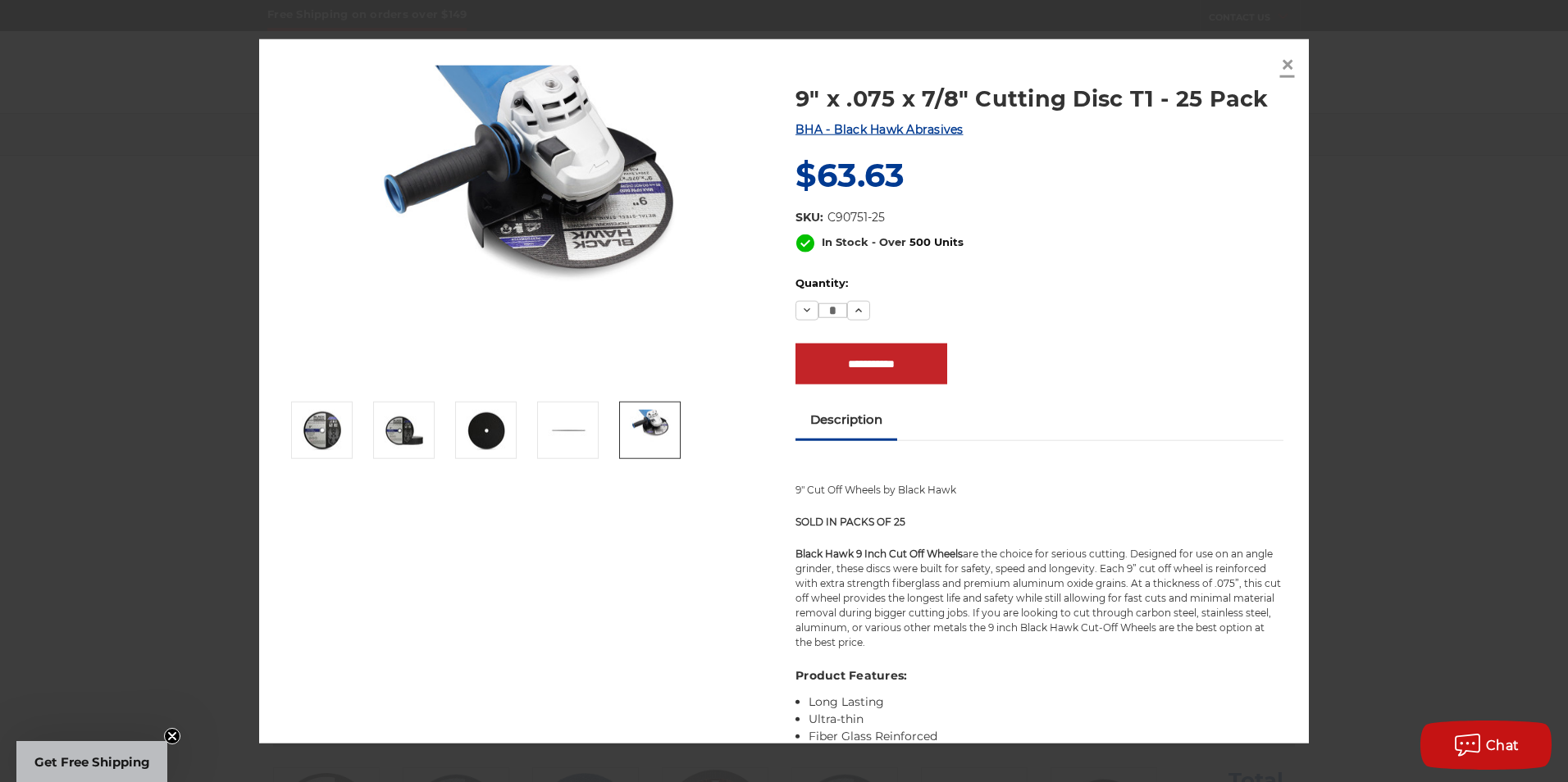
click at [1287, 62] on span "×" at bounding box center [1287, 64] width 15 height 32
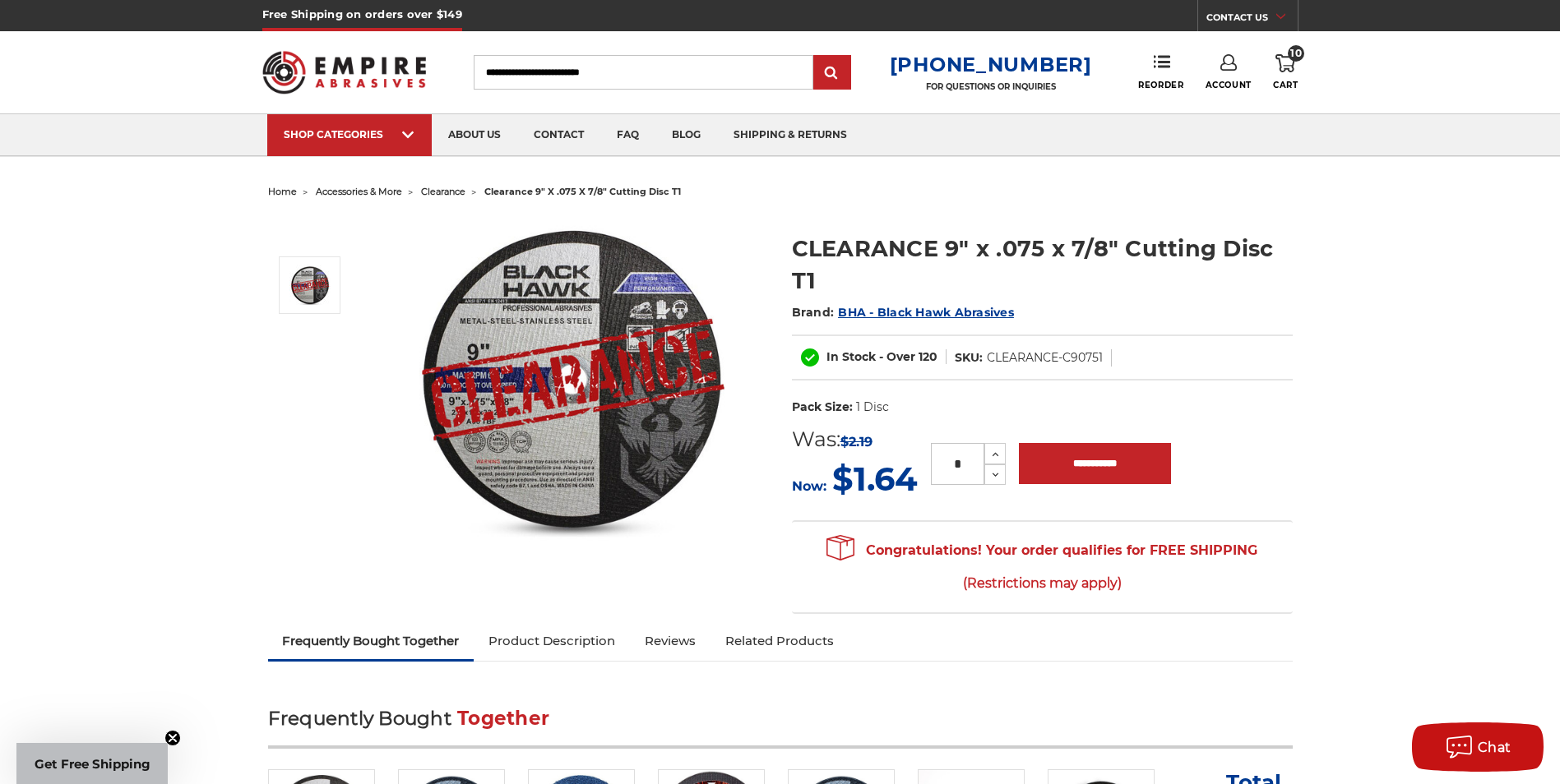
drag, startPoint x: 961, startPoint y: 464, endPoint x: 951, endPoint y: 465, distance: 10.0
click at [951, 465] on input "*" at bounding box center [957, 464] width 54 height 42
type input "***"
click at [1057, 498] on div "MSRP: Was: $2.19 Now: $1.64 (You save ) *** Increase Quantity: Decrease Quantit…" at bounding box center [1042, 463] width 501 height 79
click at [1087, 464] on input "**********" at bounding box center [1095, 464] width 152 height 41
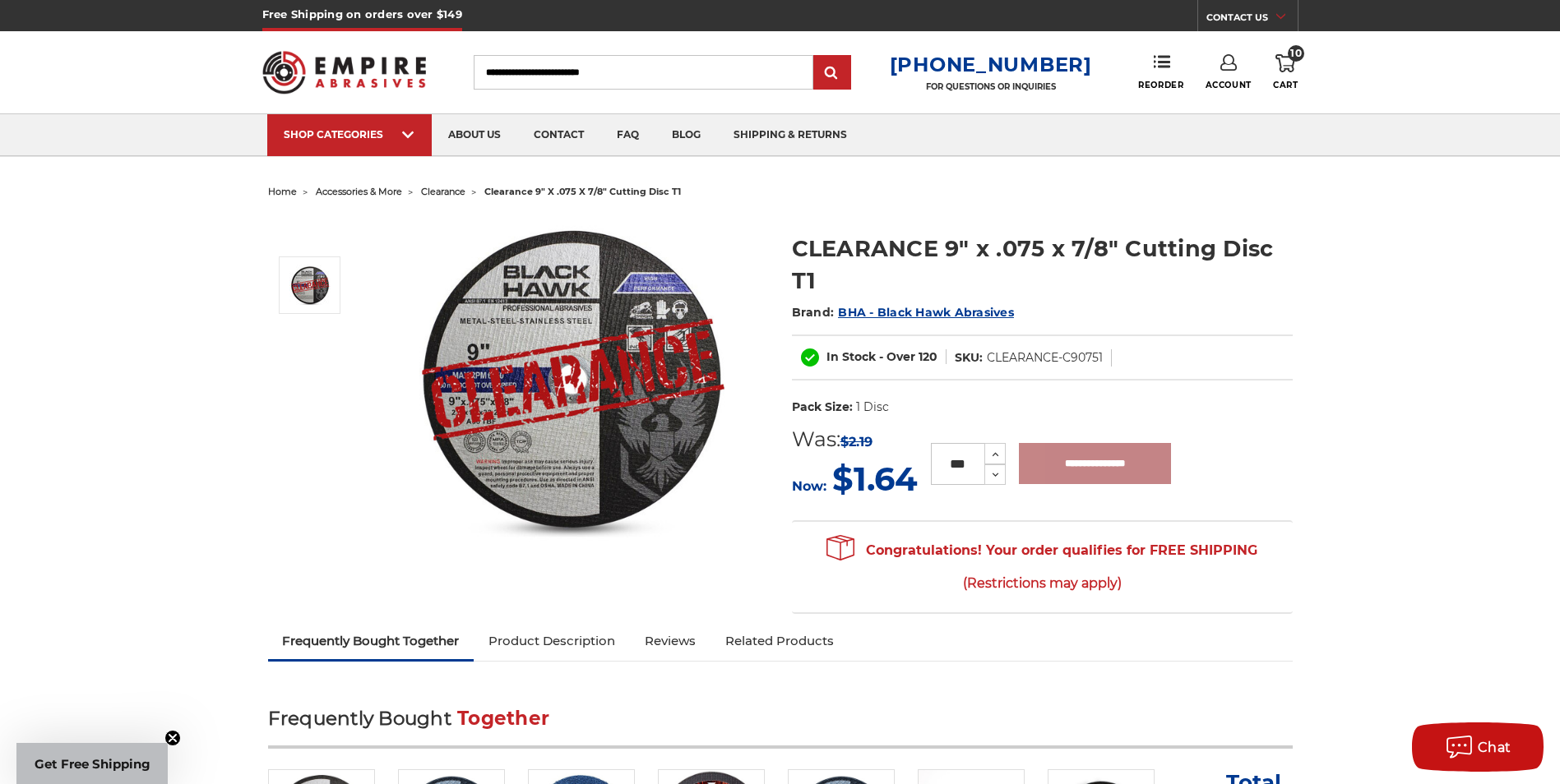
type input "**********"
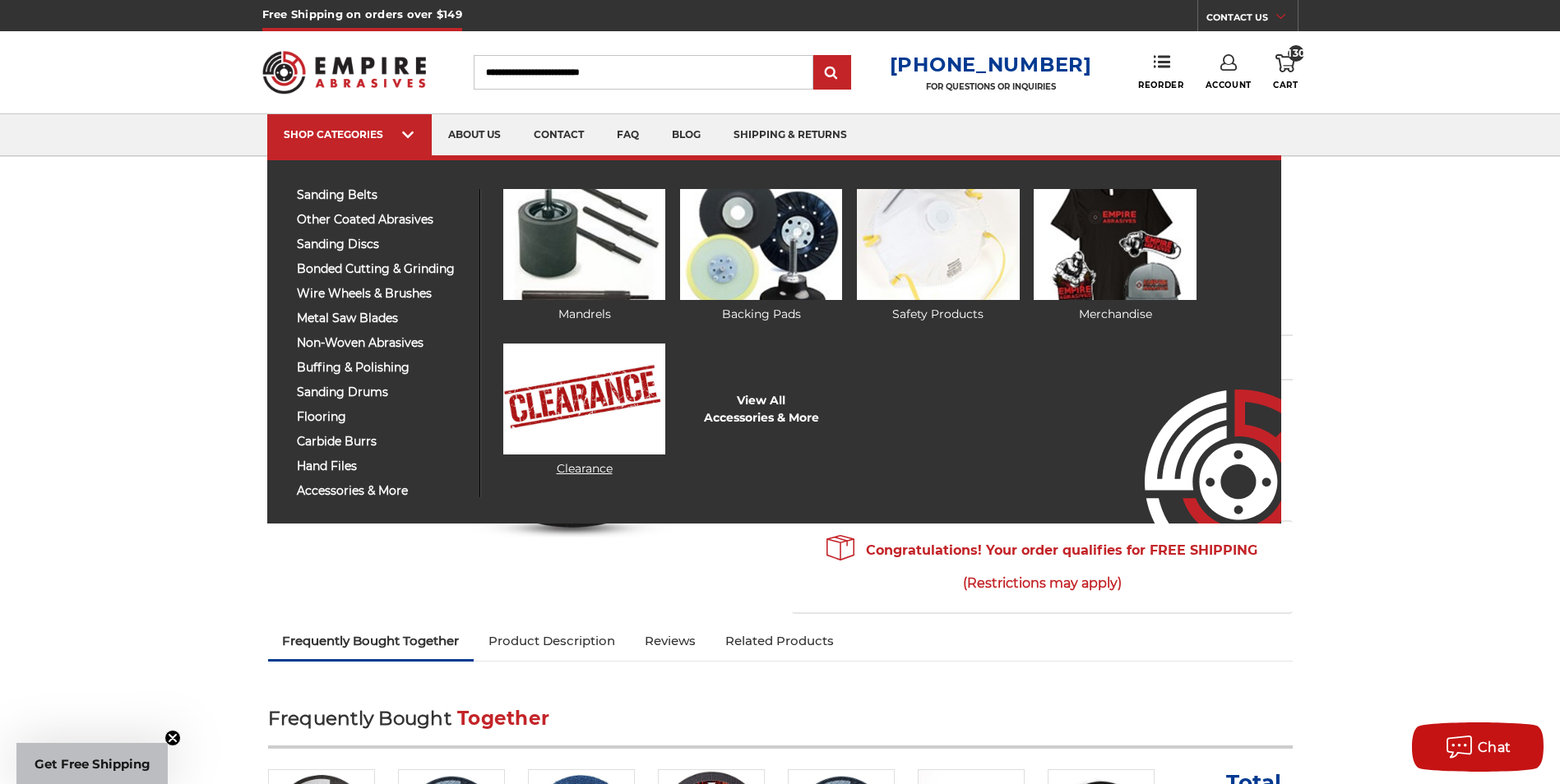
click at [599, 426] on img at bounding box center [585, 399] width 162 height 111
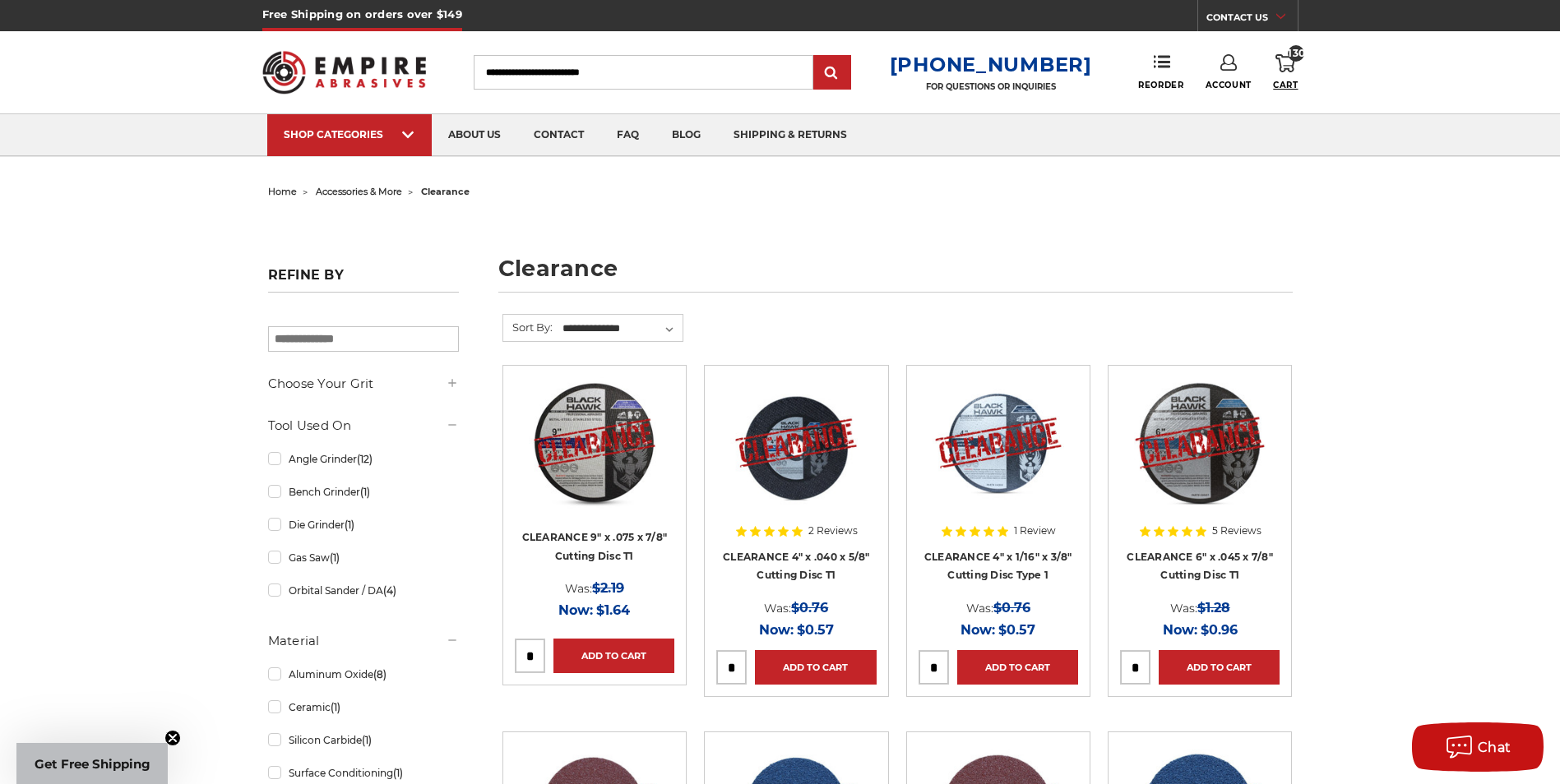
click at [1283, 81] on span "Cart" at bounding box center [1285, 84] width 25 height 11
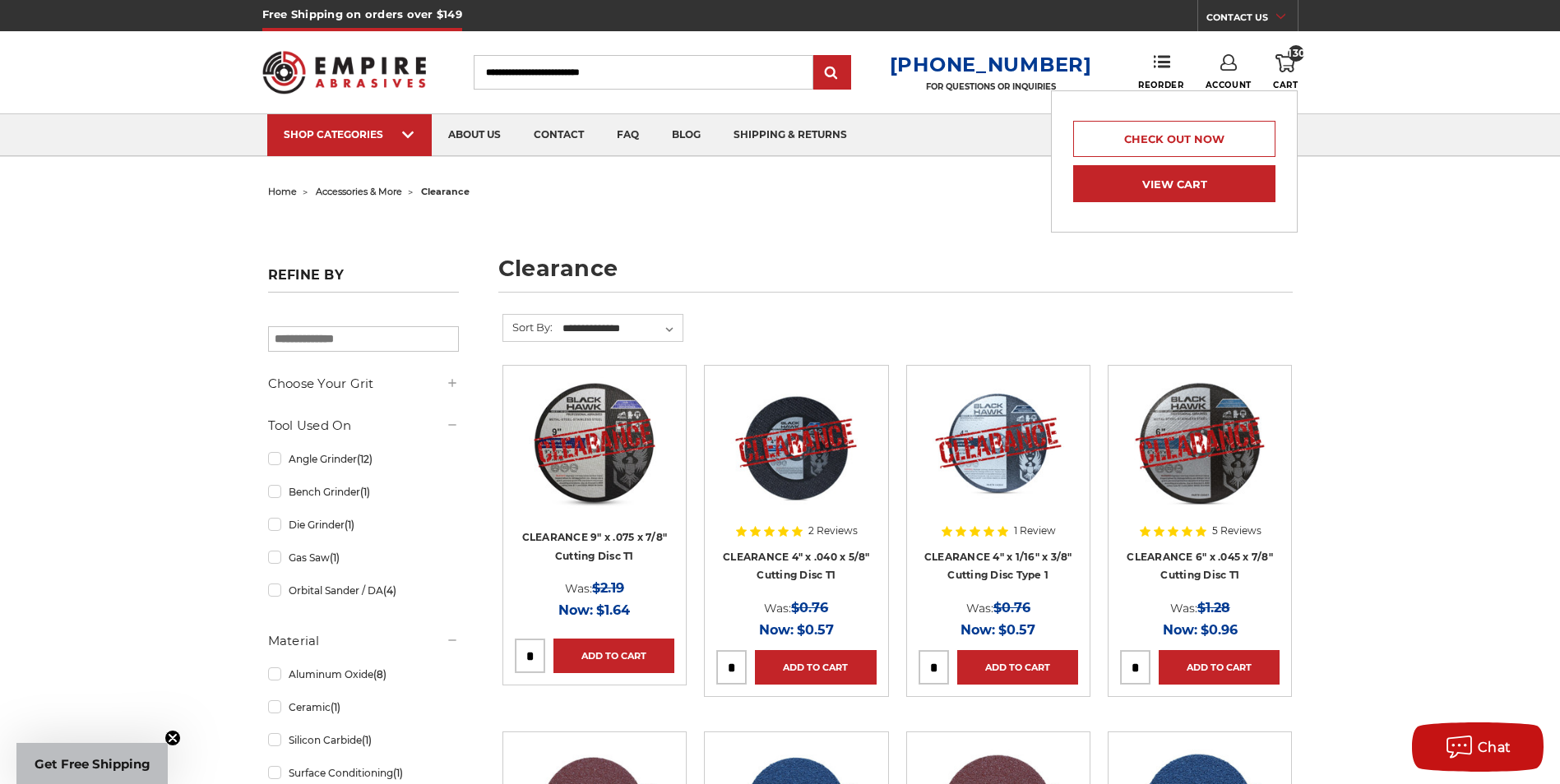
click at [1180, 183] on link "View Cart" at bounding box center [1174, 184] width 202 height 37
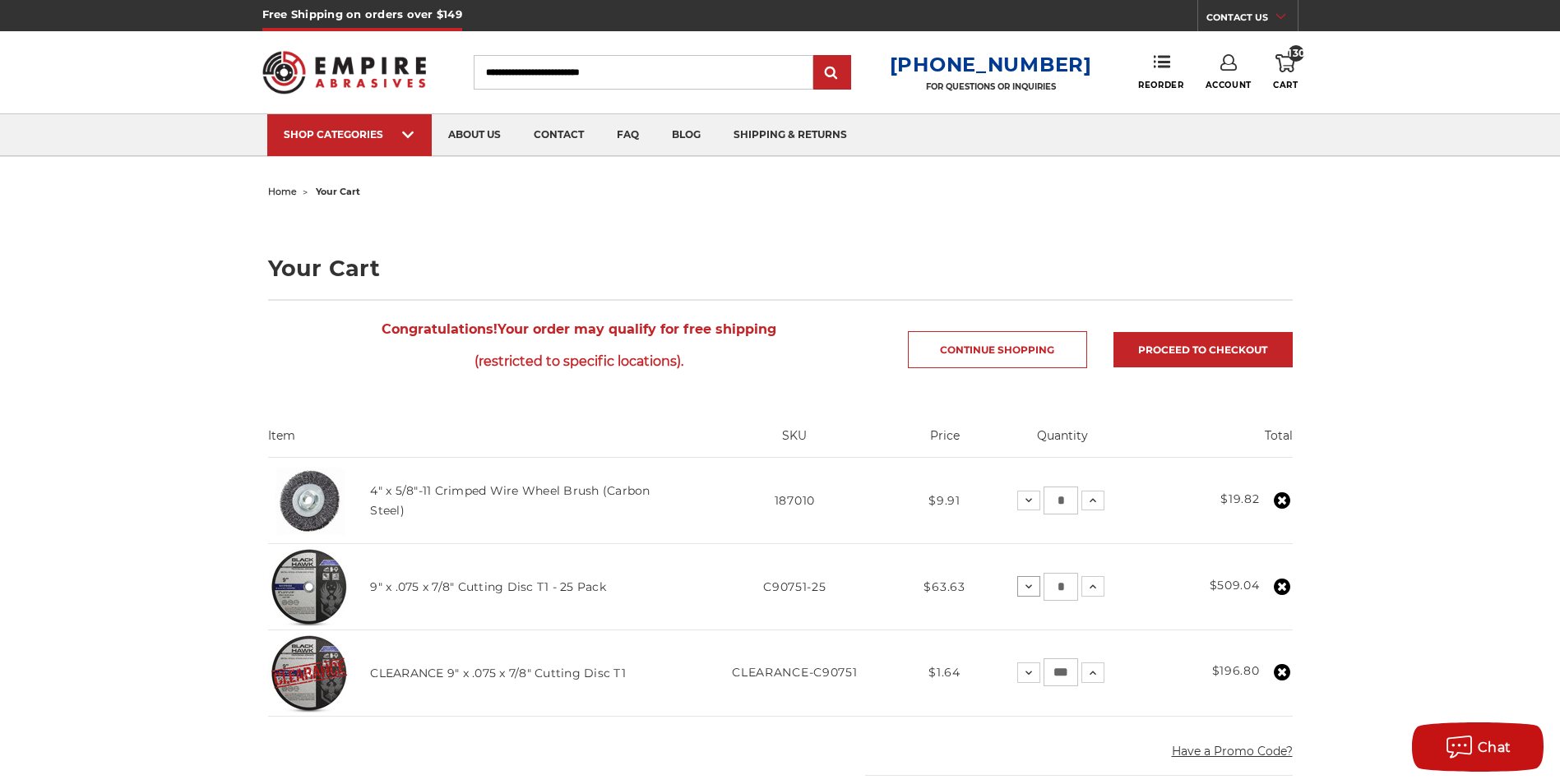
click at [1027, 590] on icon at bounding box center [1028, 587] width 13 height 13
click at [1030, 585] on use at bounding box center [1032, 586] width 7 height 4
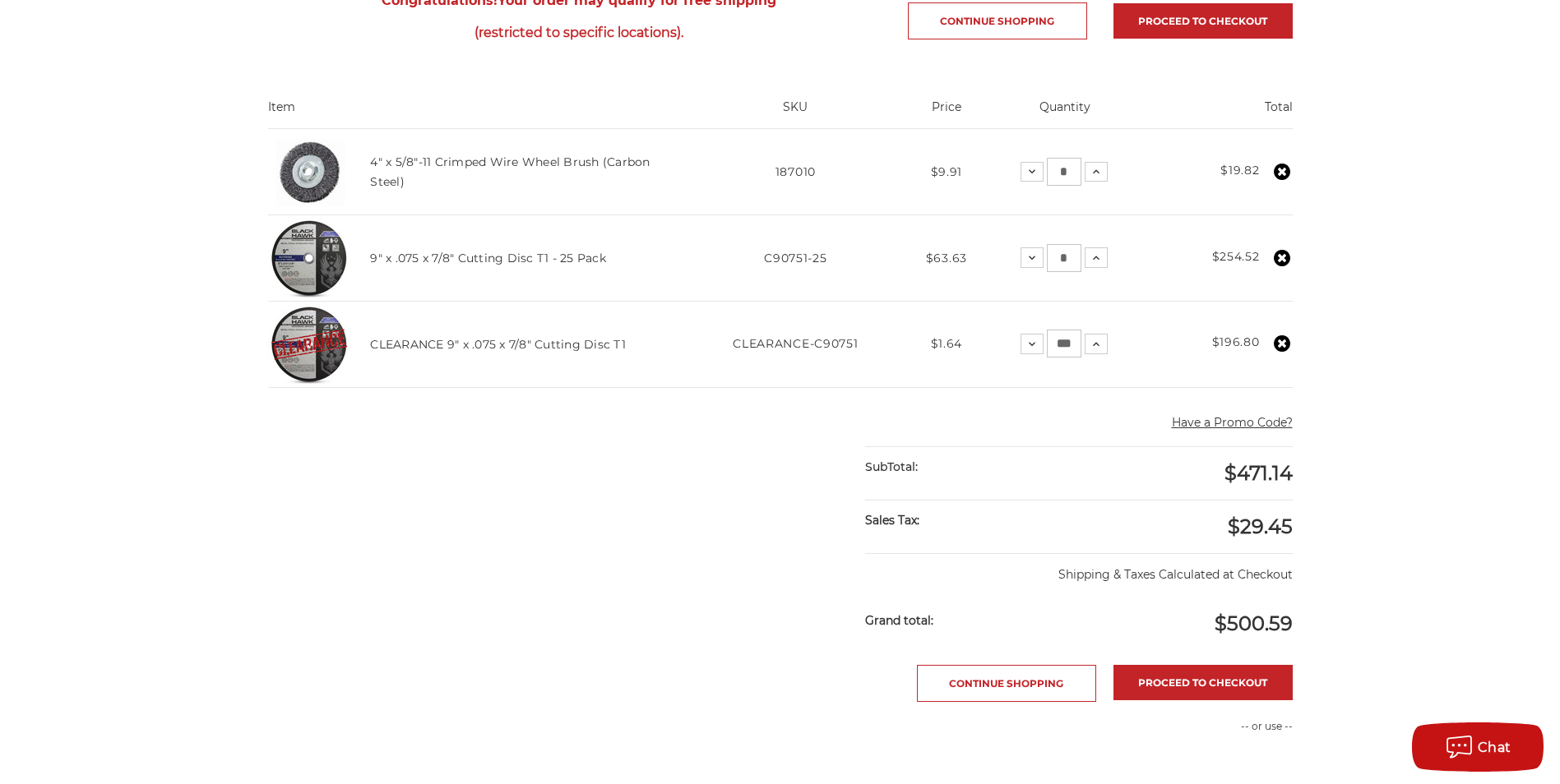
scroll to position [411, 0]
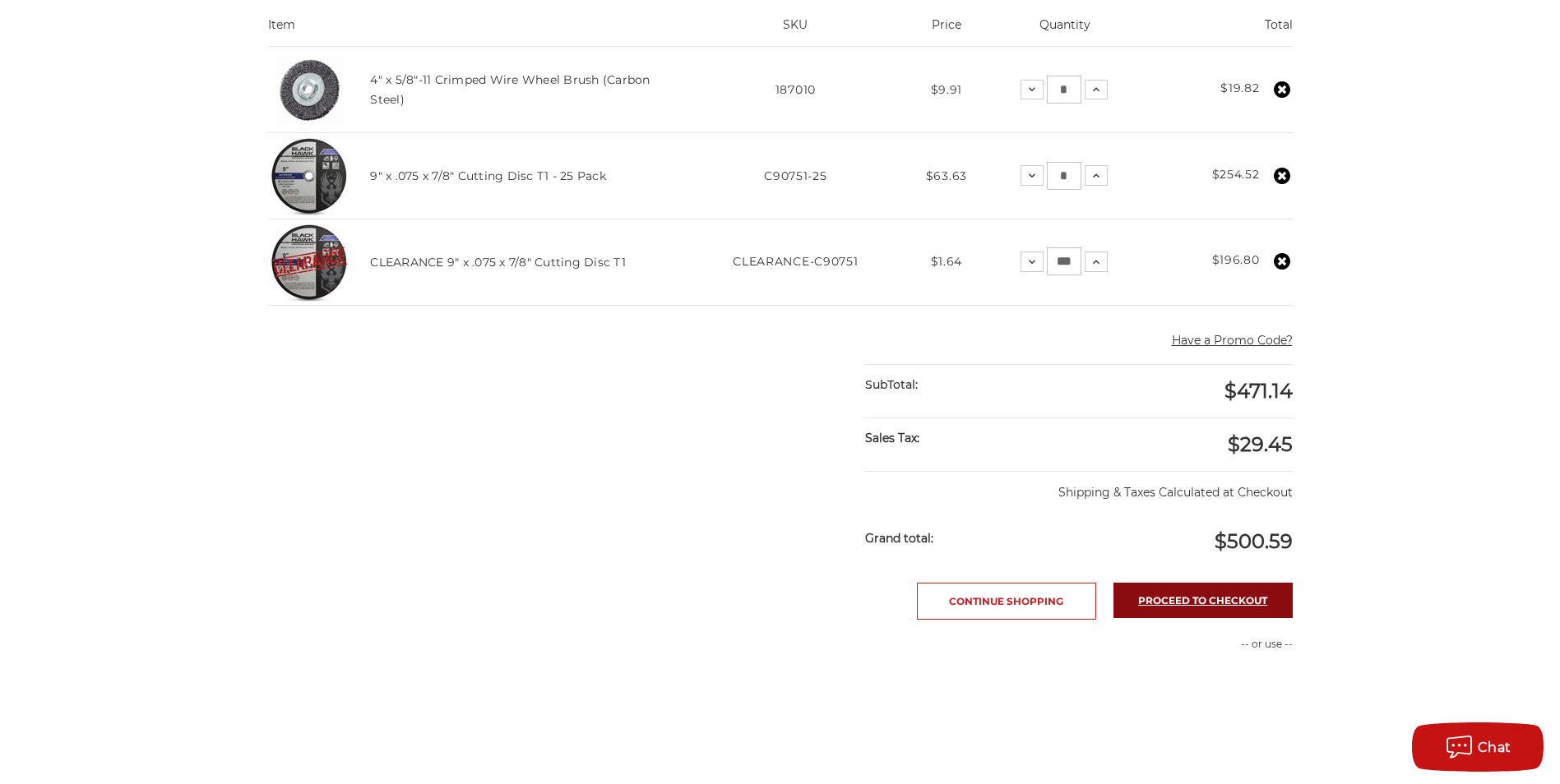
click at [1173, 605] on link "Proceed to checkout" at bounding box center [1202, 600] width 179 height 36
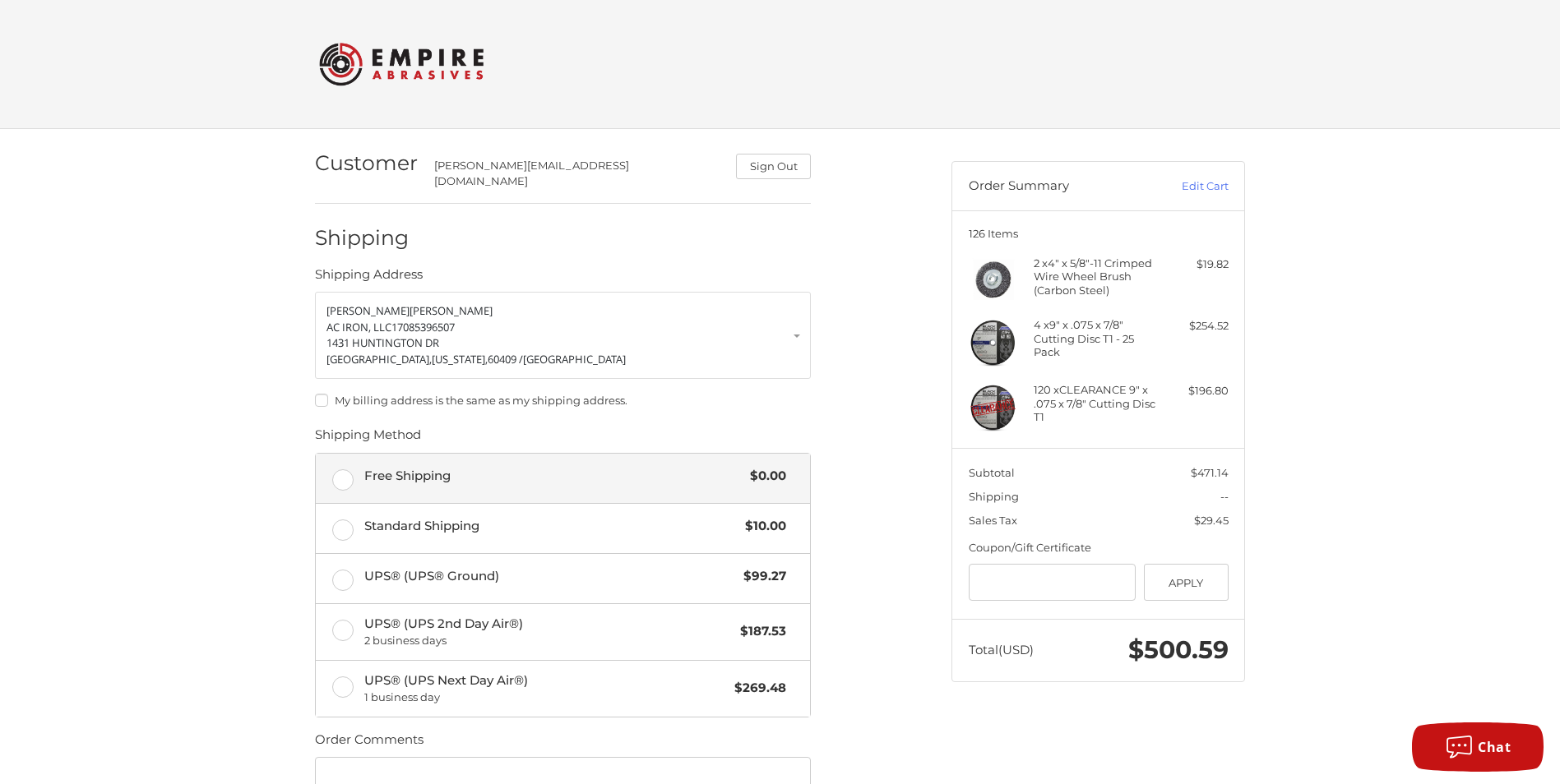
click at [339, 470] on label "Free Shipping $0.00" at bounding box center [562, 479] width 494 height 50
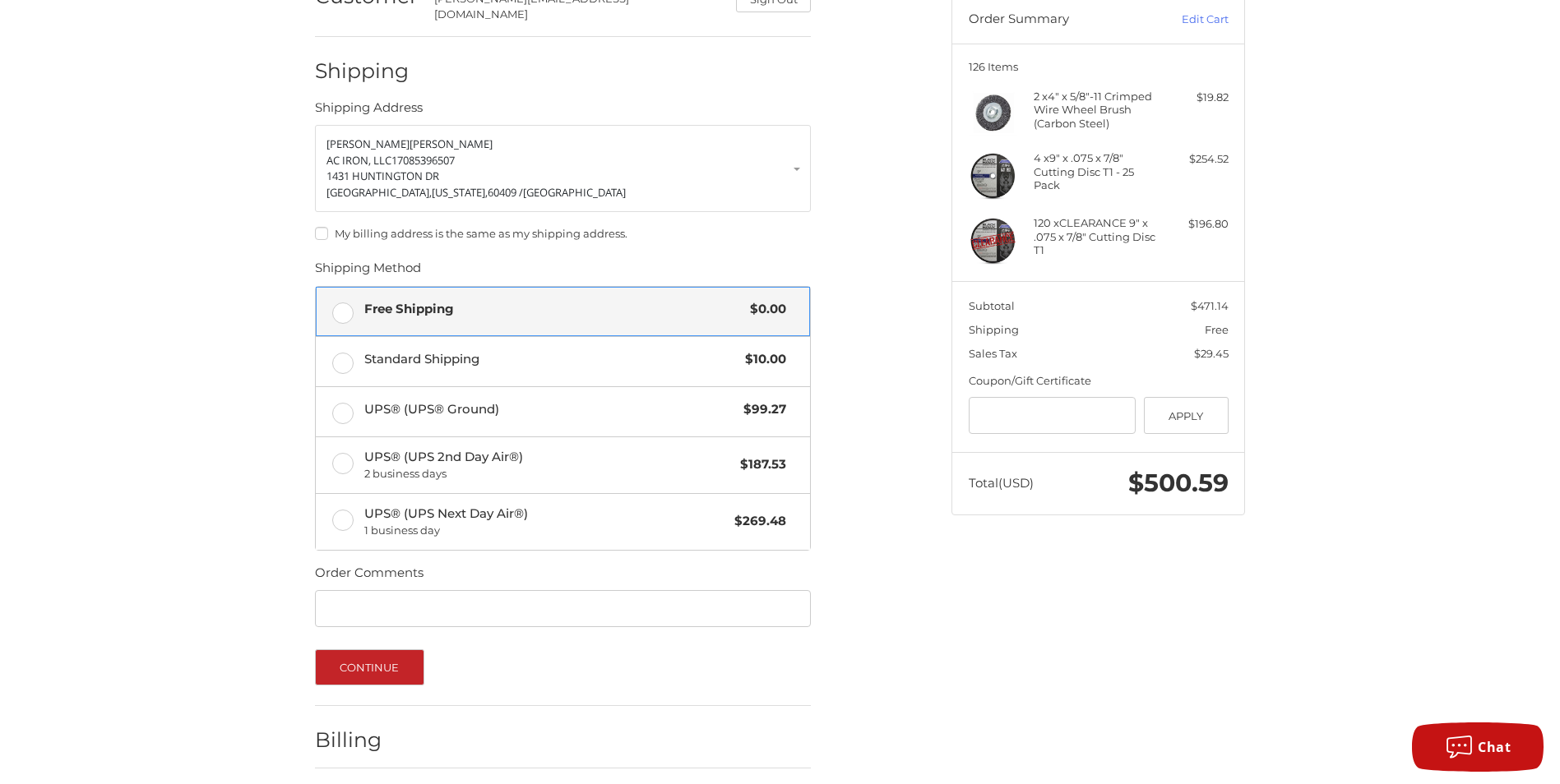
scroll to position [219, 0]
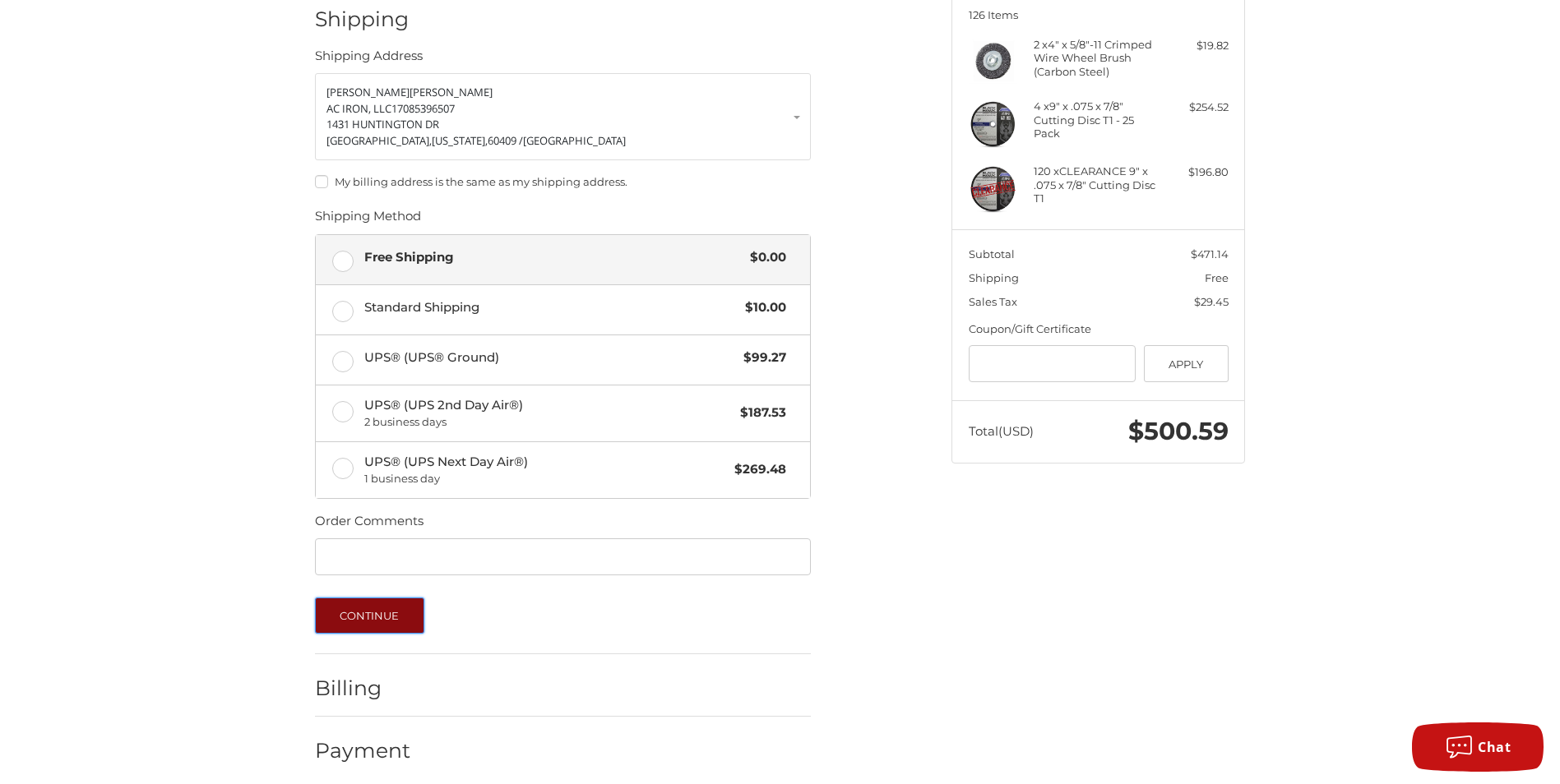
click at [360, 599] on button "Continue" at bounding box center [369, 616] width 109 height 36
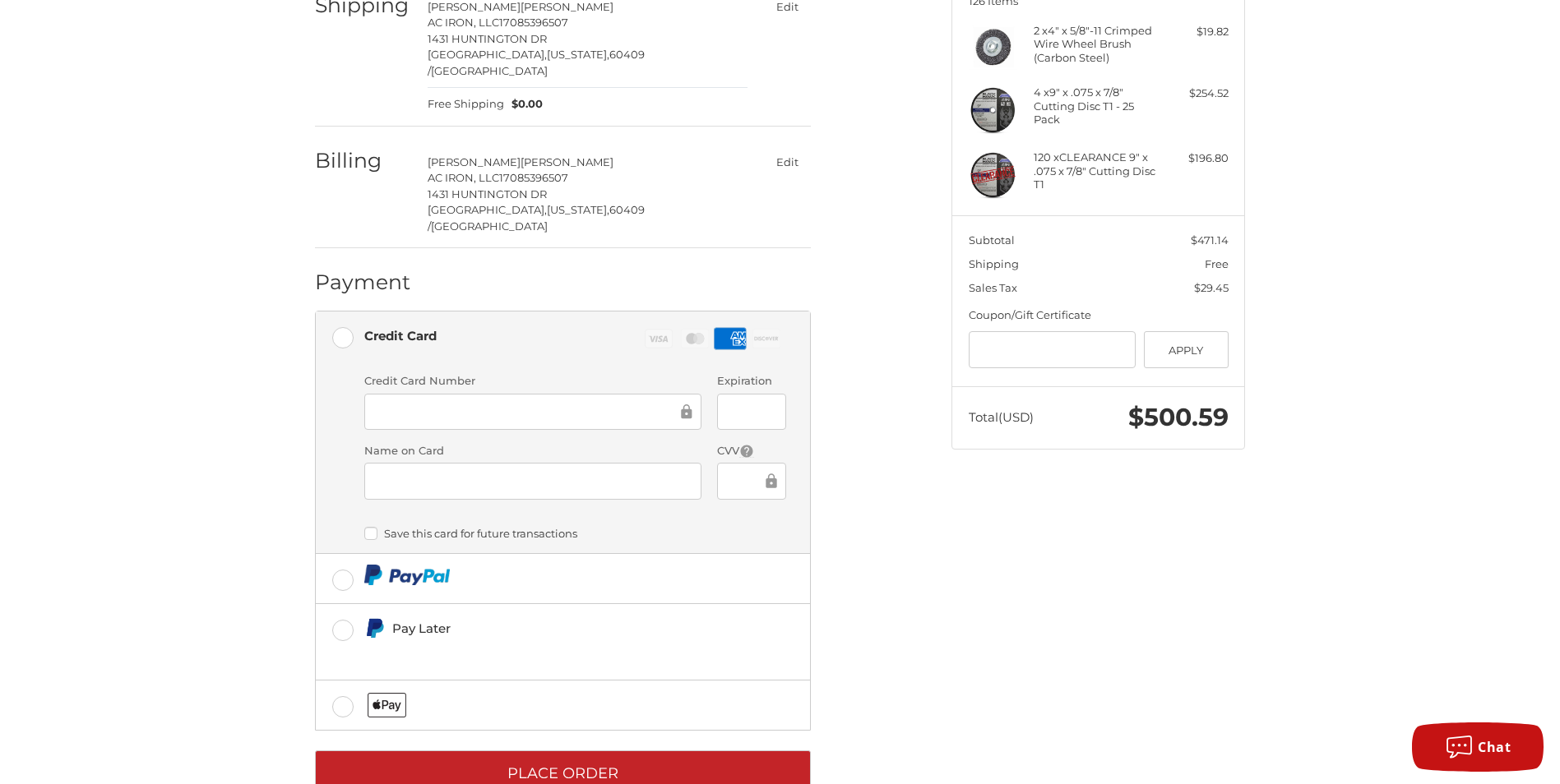
scroll to position [238, 0]
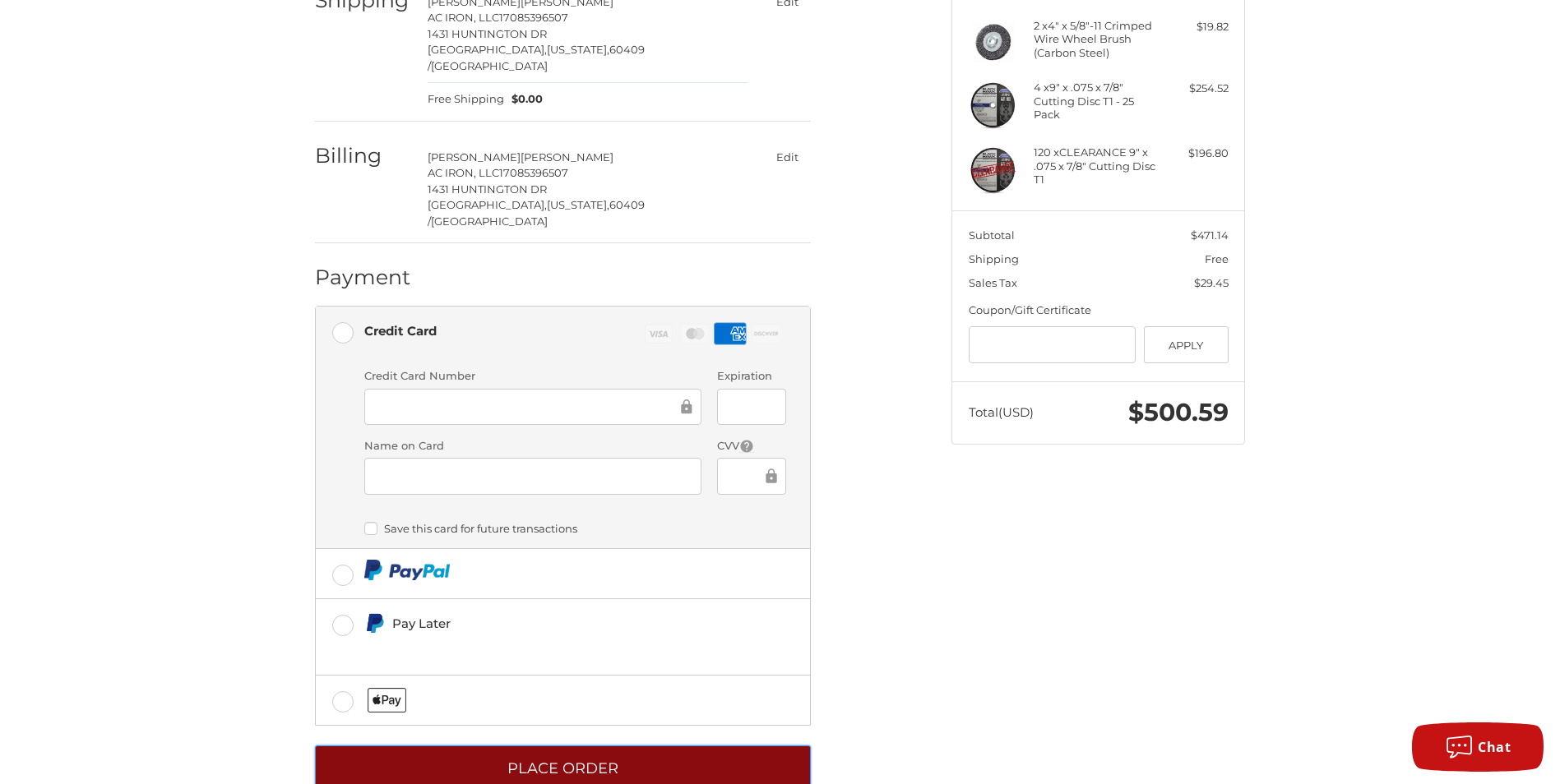
click at [540, 746] on button "Place Order" at bounding box center [562, 768] width 496 height 46
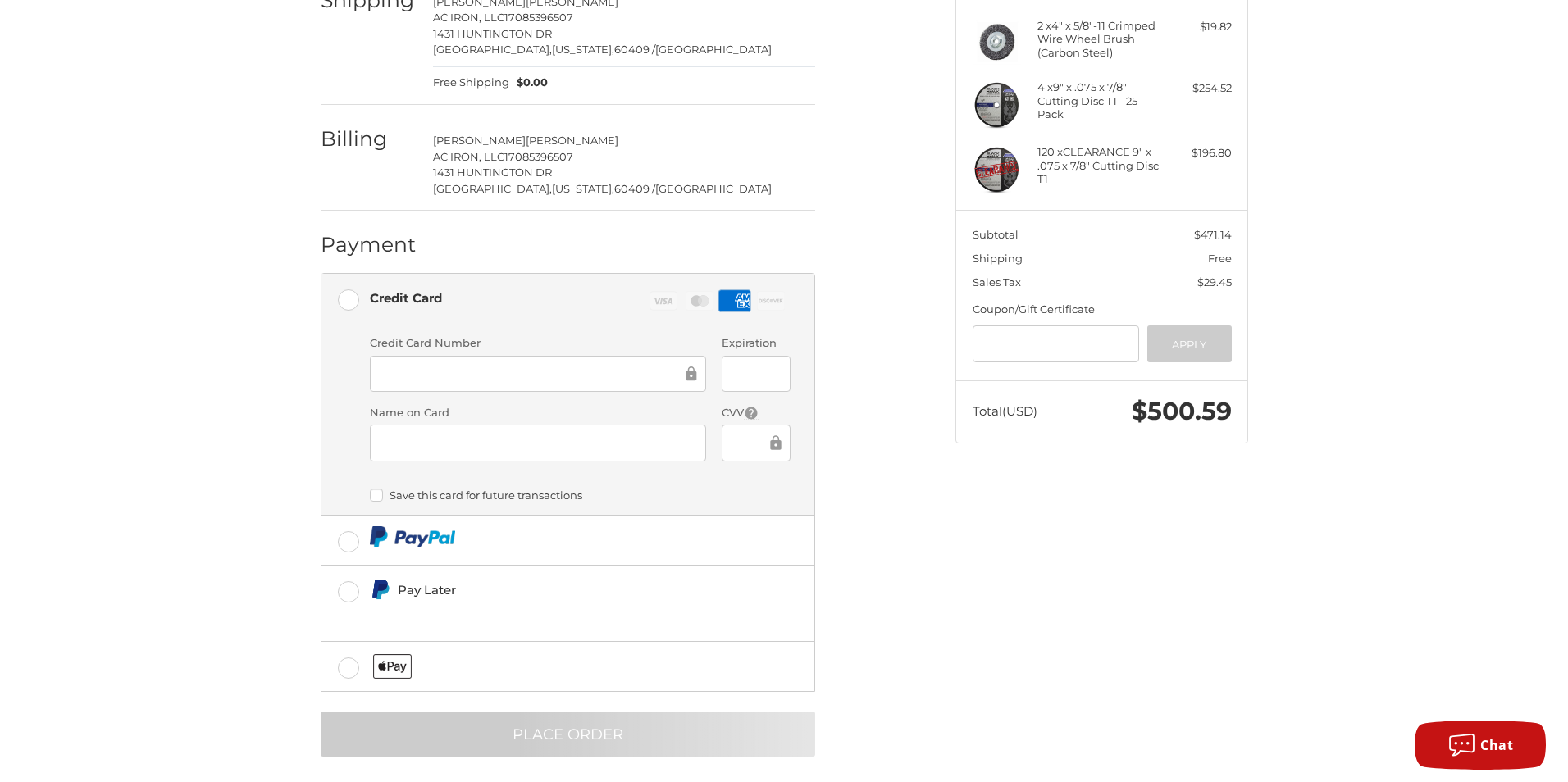
scroll to position [0, 0]
